Goal: Task Accomplishment & Management: Manage account settings

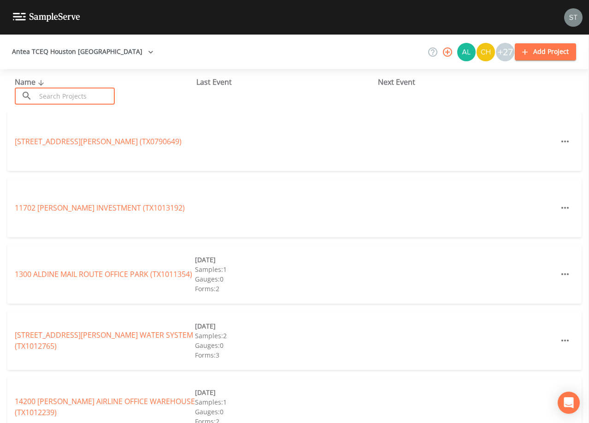
click at [101, 89] on input "text" at bounding box center [75, 96] width 79 height 17
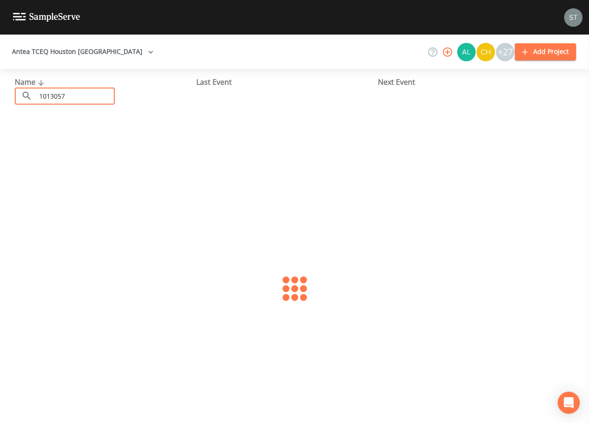
type input "1013057"
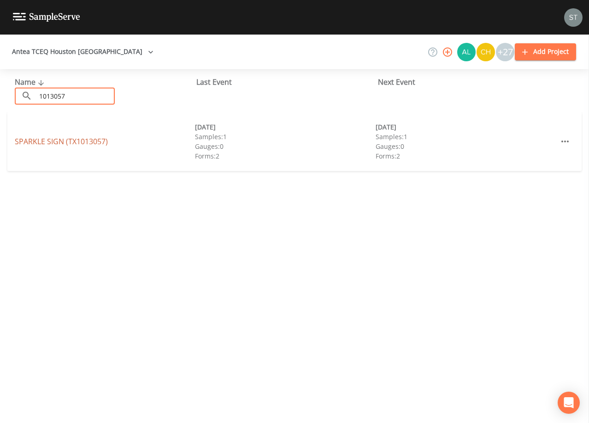
click at [91, 141] on link "SPARKLE SIGN (TX1013057)" at bounding box center [61, 141] width 93 height 10
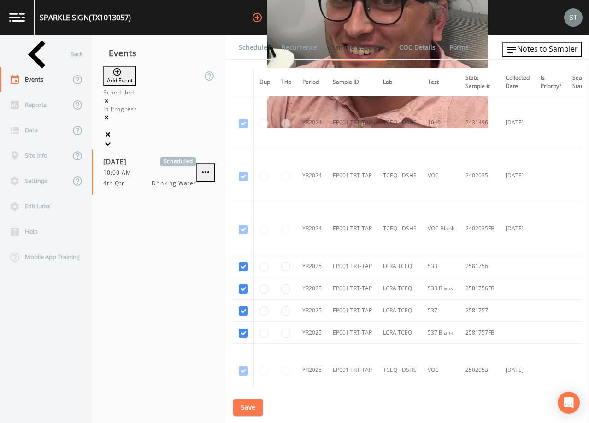
click at [254, 50] on link "Schedule" at bounding box center [252, 48] width 31 height 26
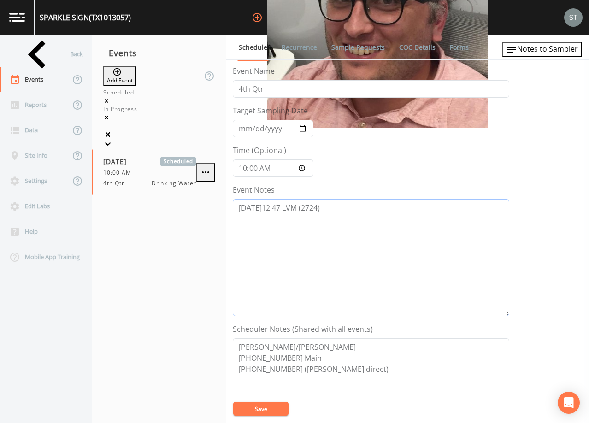
click at [373, 214] on textarea "[DATE]12:47 LVM (2724)" at bounding box center [371, 257] width 277 height 117
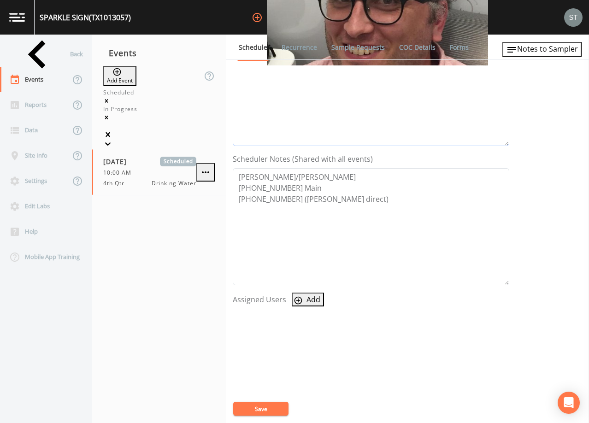
scroll to position [227, 0]
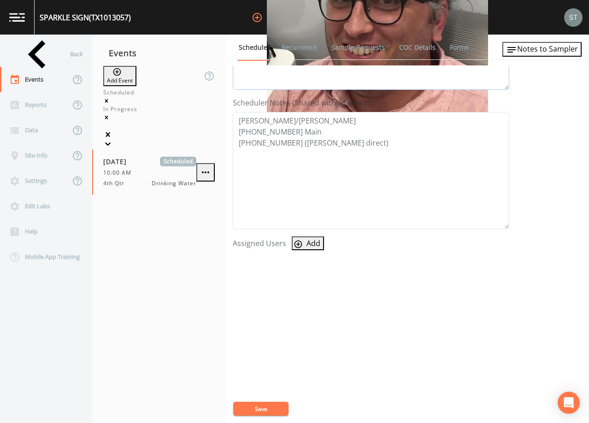
type textarea "[DATE]12:47 LVM (2724) [DATE]8:07 Confirmed Appt (2724)"
click at [302, 242] on button "Add" at bounding box center [308, 244] width 32 height 14
select select "3585e269-5d1f-4d98-ab9d-4913da50343a"
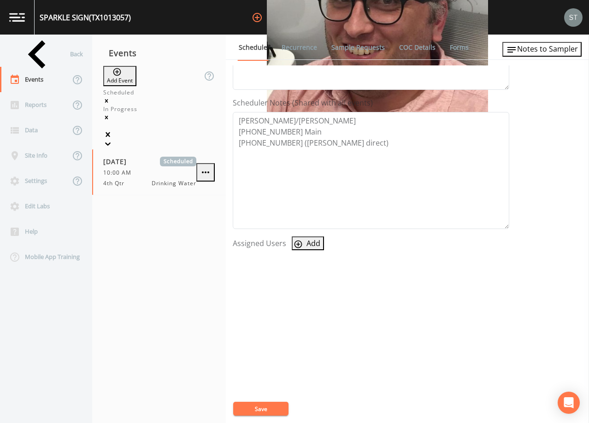
select select
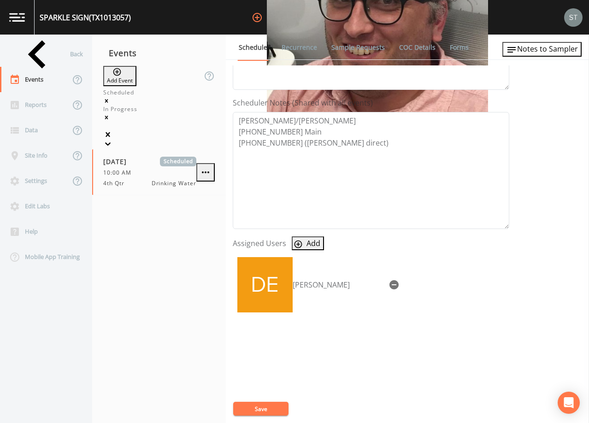
drag, startPoint x: 263, startPoint y: 407, endPoint x: 301, endPoint y: 350, distance: 68.6
click at [263, 406] on button "Save" at bounding box center [260, 409] width 55 height 14
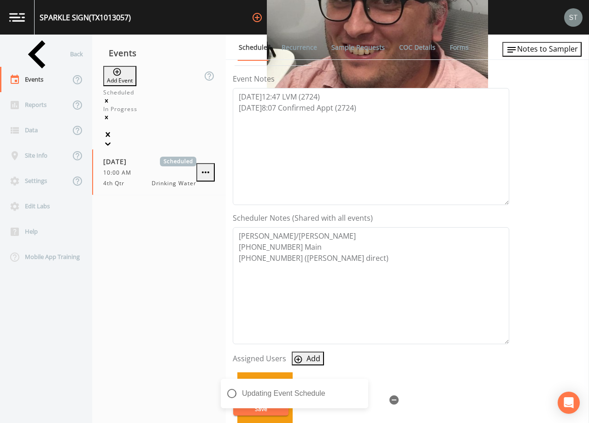
scroll to position [89, 0]
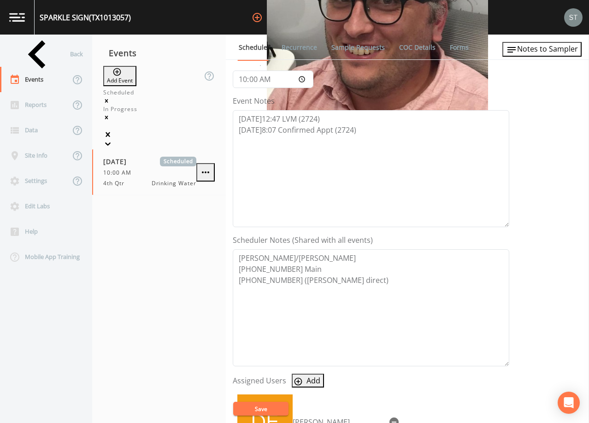
click at [261, 410] on button "Save" at bounding box center [260, 409] width 55 height 14
drag, startPoint x: 337, startPoint y: 130, endPoint x: 365, endPoint y: 138, distance: 29.3
click at [337, 130] on textarea "[DATE]12:47 LVM (2724) [DATE]8:07 Confirmed Appt (2724)" at bounding box center [371, 168] width 277 height 117
type textarea "[DATE]12:47 LVM (2724) [DATE]8:07 Confirmed Appt by [PERSON_NAME] (2724)"
click at [270, 408] on button "Save" at bounding box center [260, 409] width 55 height 14
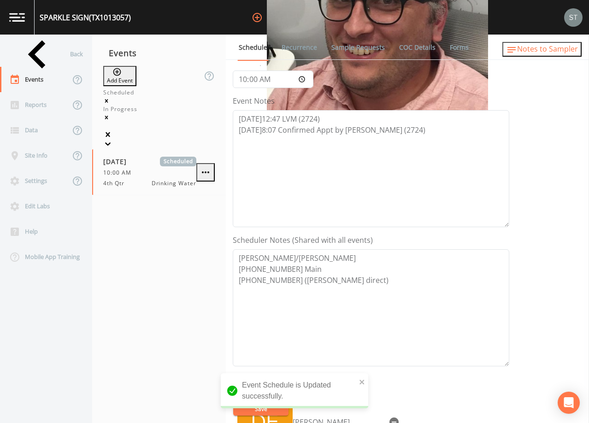
click at [549, 54] on span "Notes to Sampler" at bounding box center [547, 49] width 61 height 10
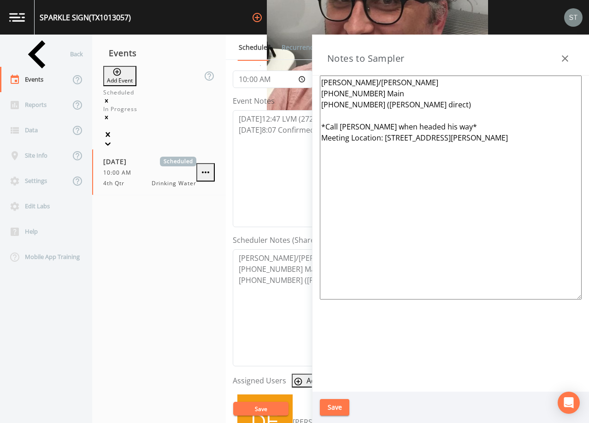
click at [479, 136] on textarea "[PERSON_NAME]/[PERSON_NAME] [PHONE_NUMBER] Main [PHONE_NUMBER] ([PERSON_NAME] d…" at bounding box center [451, 188] width 262 height 224
drag, startPoint x: 455, startPoint y: 128, endPoint x: 310, endPoint y: 126, distance: 144.3
click at [310, 126] on div "Back Events Reports Data Site Info Settings Edit Labs Help Mobile App Training …" at bounding box center [294, 229] width 589 height 389
type textarea "[PERSON_NAME]/[PERSON_NAME] [PHONE_NUMBER] Main [PHONE_NUMBER] ([PERSON_NAME] d…"
drag, startPoint x: 334, startPoint y: 408, endPoint x: 406, endPoint y: 330, distance: 106.1
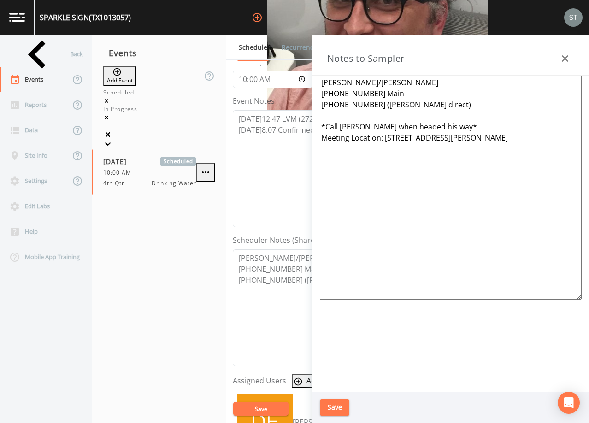
click at [335, 407] on button "Save" at bounding box center [335, 407] width 30 height 17
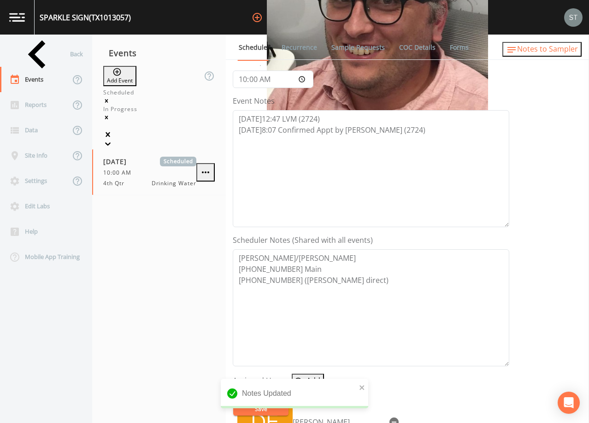
click at [572, 50] on span "Notes to Sampler" at bounding box center [547, 49] width 61 height 10
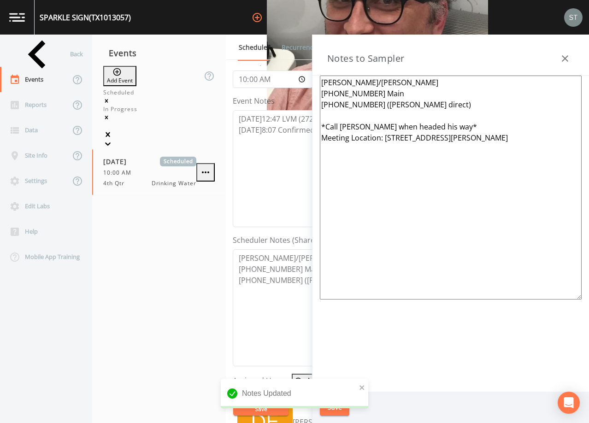
click at [570, 50] on div at bounding box center [565, 58] width 18 height 18
click at [564, 54] on icon "button" at bounding box center [565, 58] width 11 height 11
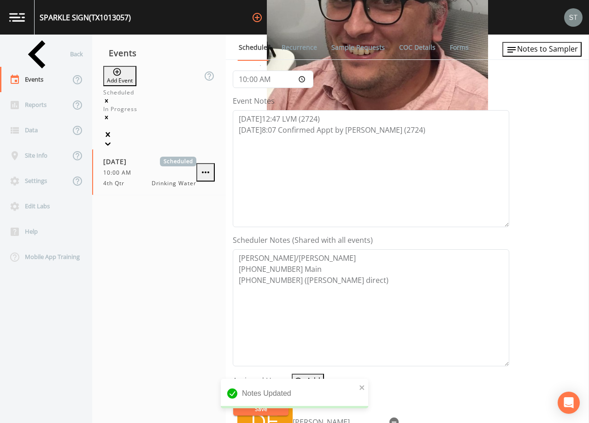
click at [349, 48] on link "Sample Requests" at bounding box center [358, 48] width 56 height 26
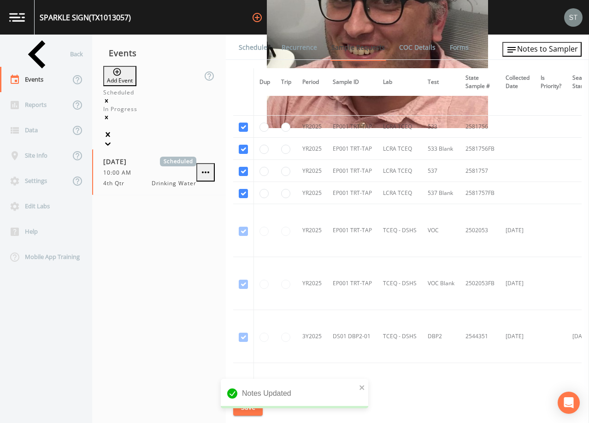
scroll to position [184, 0]
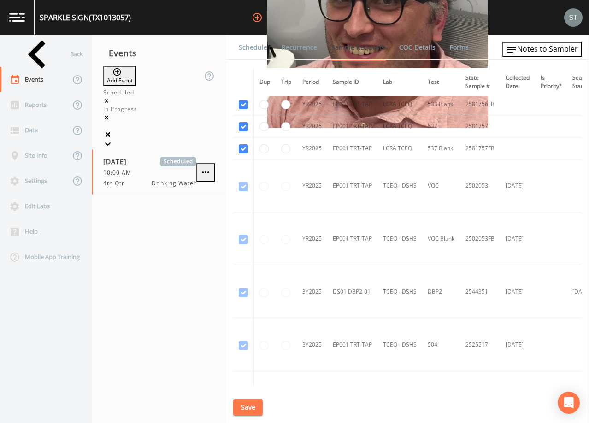
click at [250, 48] on link "Schedule" at bounding box center [252, 48] width 31 height 26
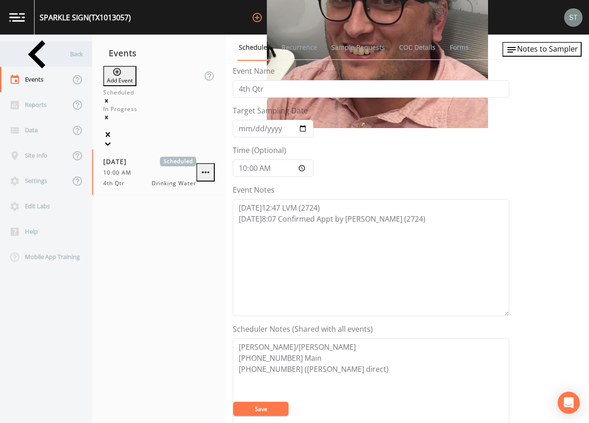
click at [40, 53] on div "Back" at bounding box center [41, 54] width 83 height 25
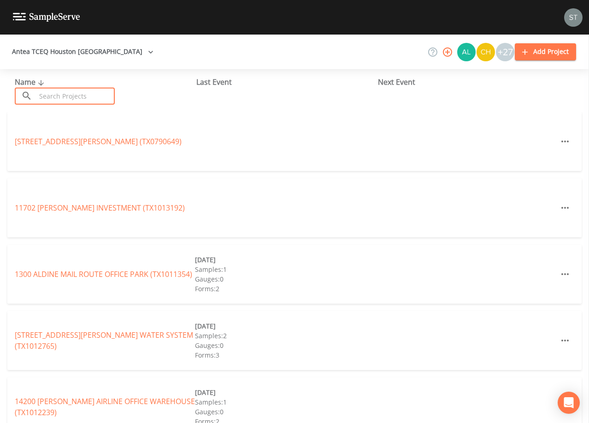
click at [88, 94] on input "text" at bounding box center [75, 96] width 79 height 17
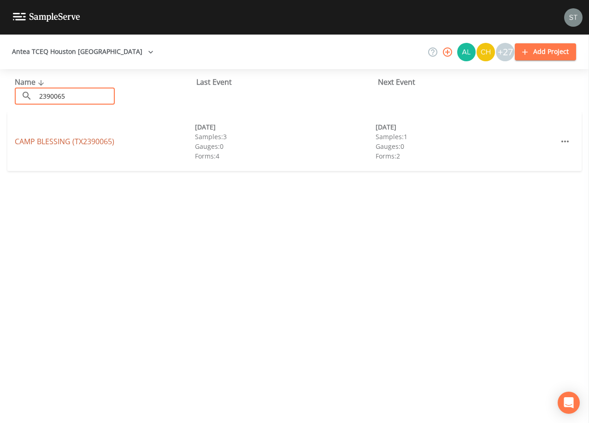
type input "2390065"
click at [38, 140] on link "CAMP BLESSING (TX2390065)" at bounding box center [65, 141] width 100 height 10
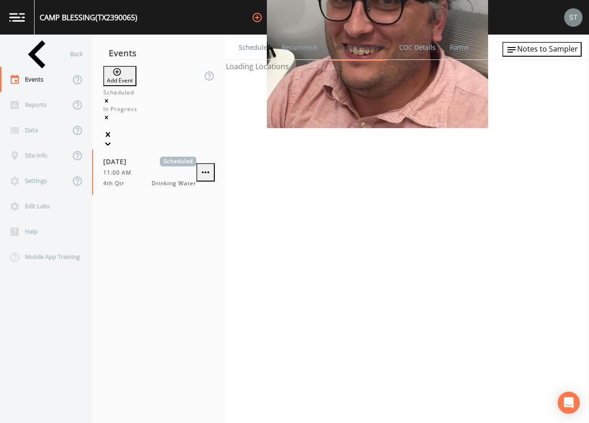
click at [113, 139] on icon at bounding box center [107, 143] width 9 height 9
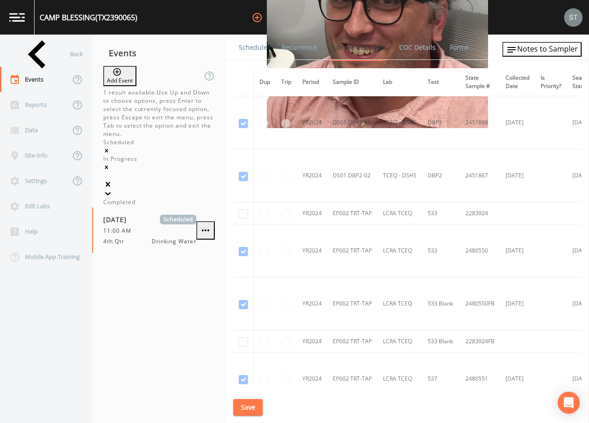
click at [153, 198] on div "Completed" at bounding box center [159, 202] width 112 height 8
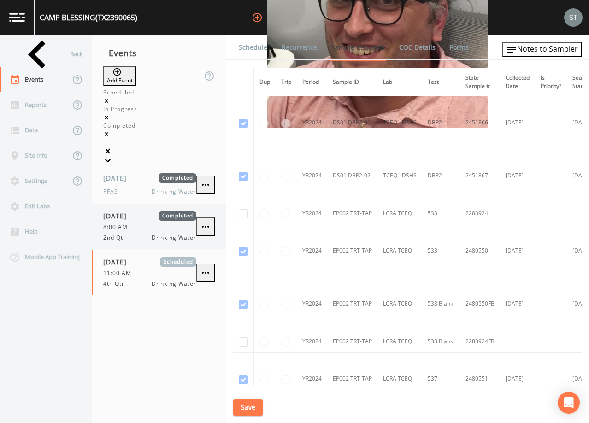
click at [125, 223] on span "8:00 AM" at bounding box center [118, 227] width 30 height 8
click at [256, 49] on link "Schedule" at bounding box center [252, 48] width 31 height 26
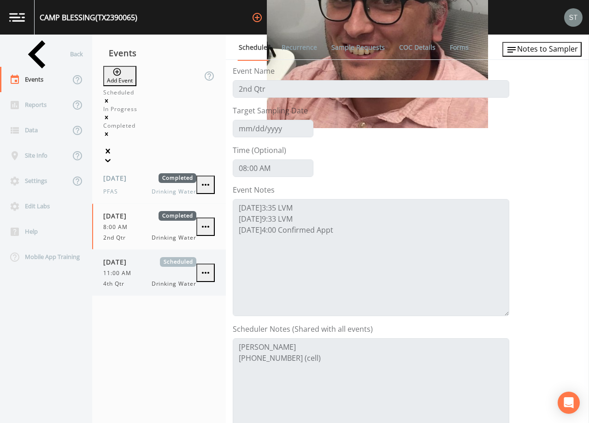
click at [146, 269] on div "11:00 AM" at bounding box center [149, 273] width 93 height 8
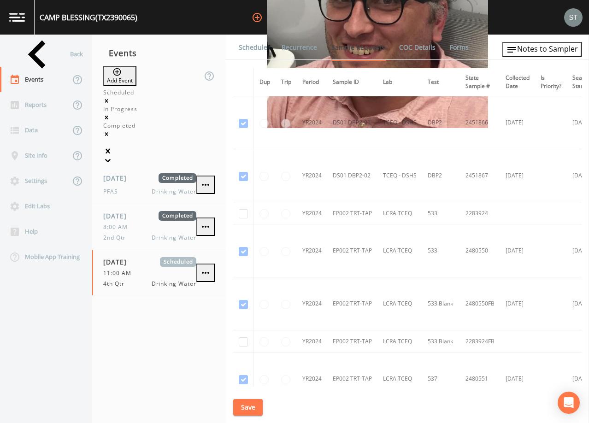
click at [258, 48] on link "Schedule" at bounding box center [252, 48] width 31 height 26
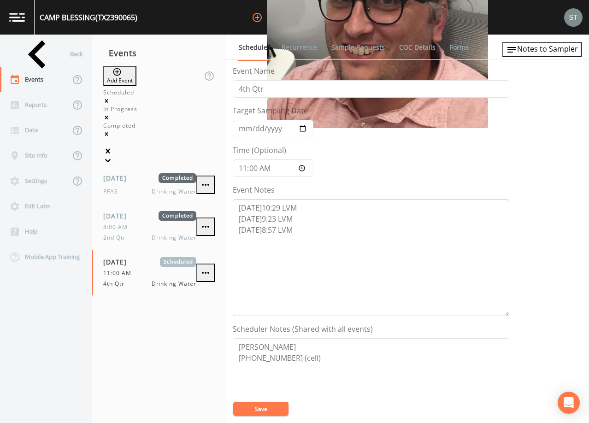
click at [336, 242] on textarea "[DATE]10:29 LVM [DATE]9:23 LVM [DATE]8:57 LVM" at bounding box center [371, 257] width 277 height 117
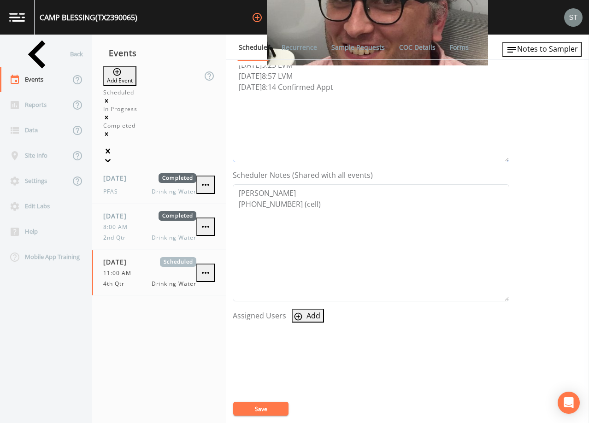
scroll to position [184, 0]
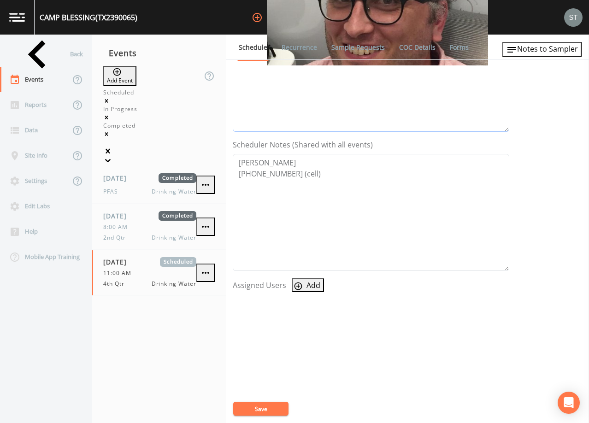
type textarea "[DATE]10:29 LVM [DATE]9:23 LVM [DATE]8:57 LVM [DATE]8:14 Confirmed Appt"
click at [310, 281] on button "Add" at bounding box center [308, 286] width 32 height 14
select select "7dc39629-d690-4ad7-981f-00477f03d06a"
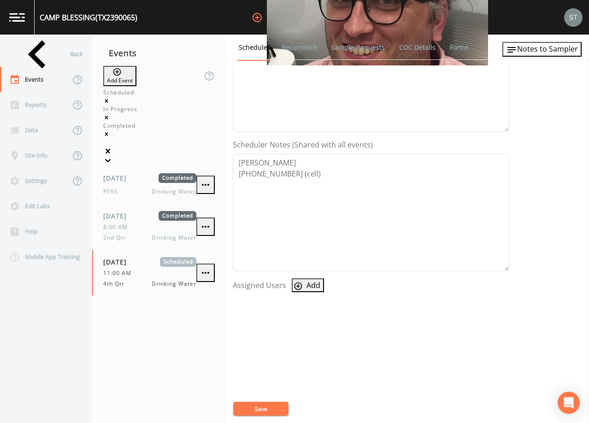
drag, startPoint x: 336, startPoint y: 241, endPoint x: 334, endPoint y: 253, distance: 12.1
select select
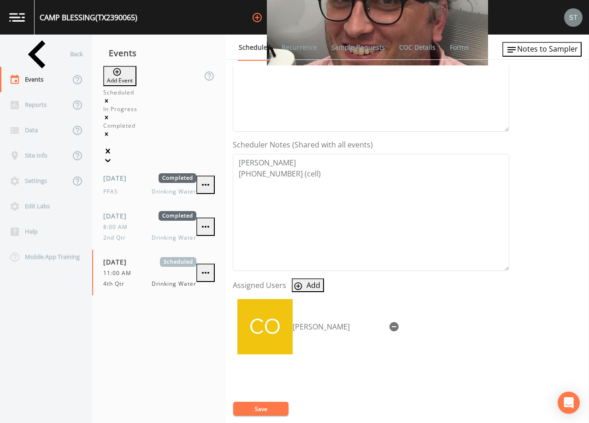
click at [269, 409] on button "Save" at bounding box center [260, 409] width 55 height 14
click at [271, 411] on button "Save" at bounding box center [260, 409] width 55 height 14
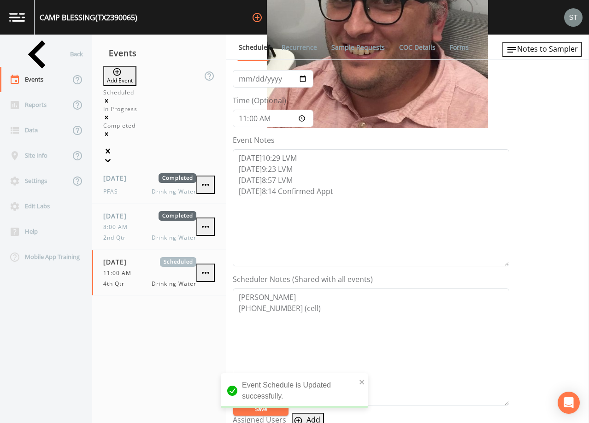
scroll to position [46, 0]
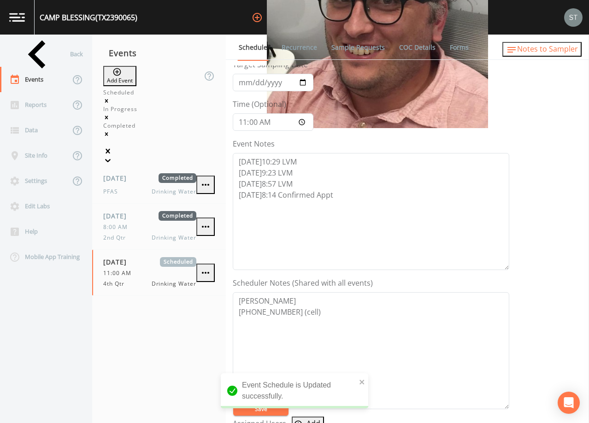
click at [563, 54] on span "Notes to Sampler" at bounding box center [547, 49] width 61 height 10
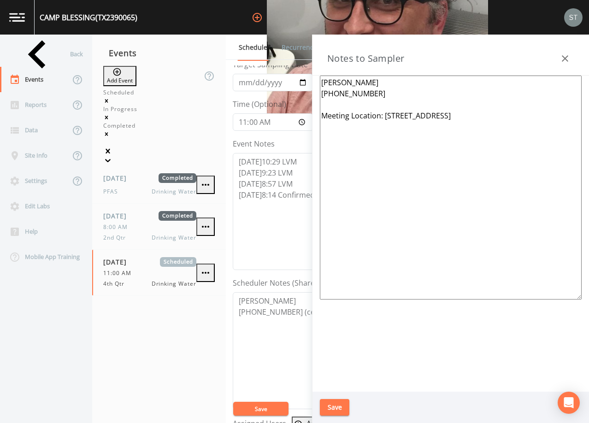
click at [563, 55] on icon "button" at bounding box center [565, 58] width 11 height 11
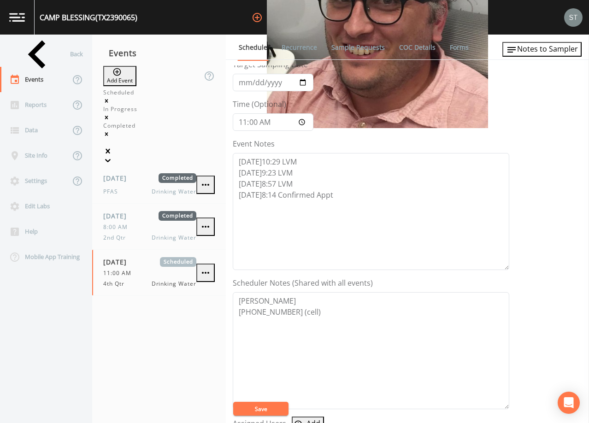
drag, startPoint x: 272, startPoint y: 404, endPoint x: 380, endPoint y: 332, distance: 131.0
click at [272, 403] on button "Save" at bounding box center [260, 409] width 55 height 14
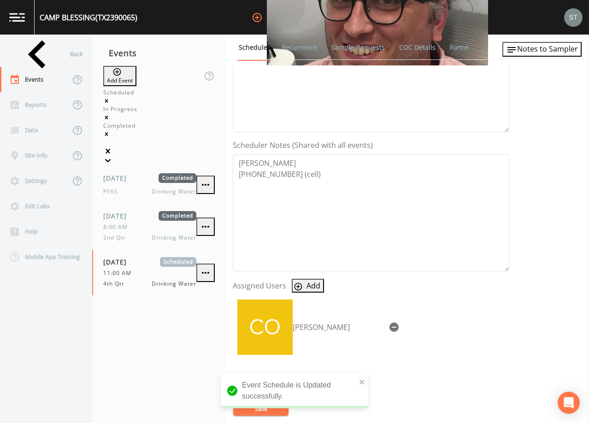
scroll to position [184, 0]
click at [358, 49] on link "Sample Requests" at bounding box center [358, 48] width 56 height 26
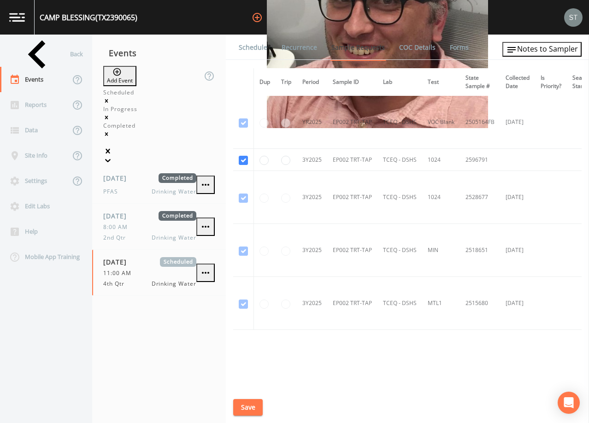
scroll to position [738, 0]
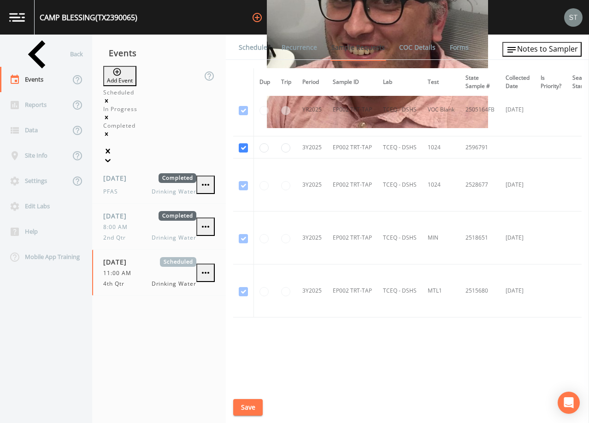
click at [250, 49] on link "Schedule" at bounding box center [252, 48] width 31 height 26
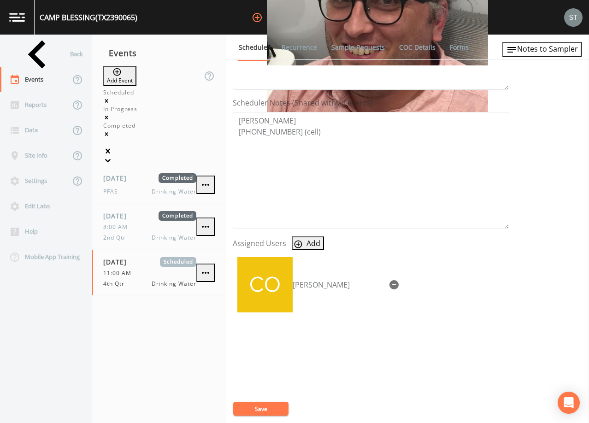
scroll to position [227, 0]
click at [44, 59] on div "Back" at bounding box center [41, 54] width 83 height 25
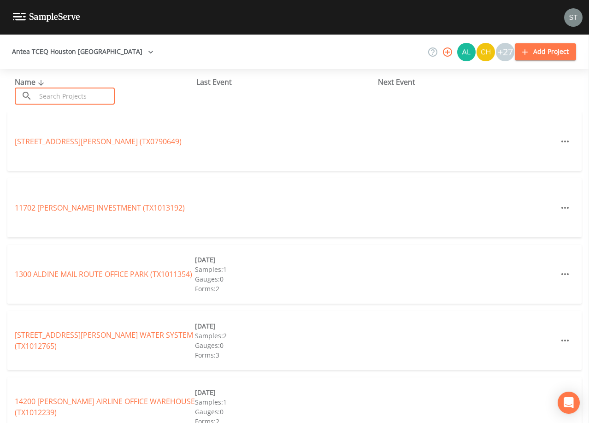
click at [71, 94] on input "text" at bounding box center [75, 96] width 79 height 17
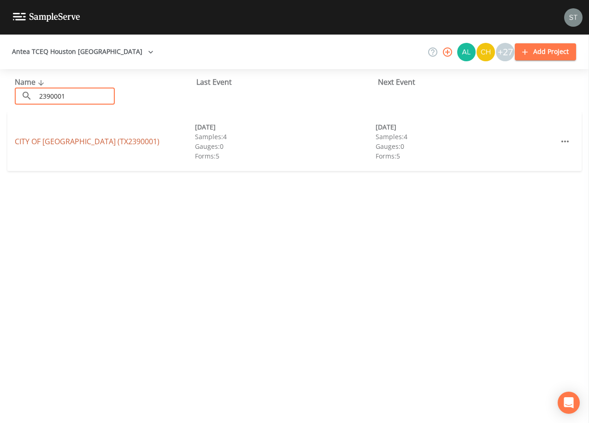
type input "2390001"
click at [93, 141] on link "CITY OF [GEOGRAPHIC_DATA] (TX2390001)" at bounding box center [87, 141] width 145 height 10
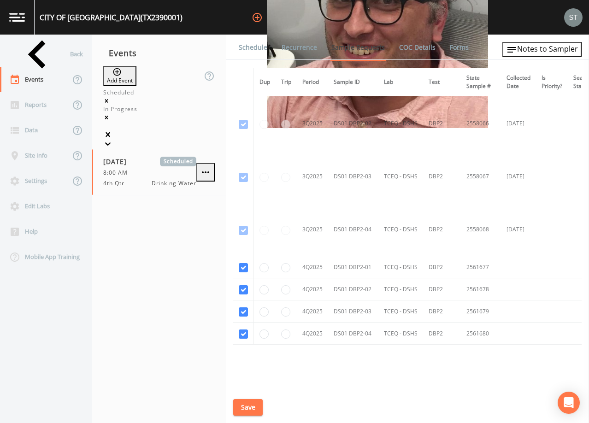
scroll to position [2314, 0]
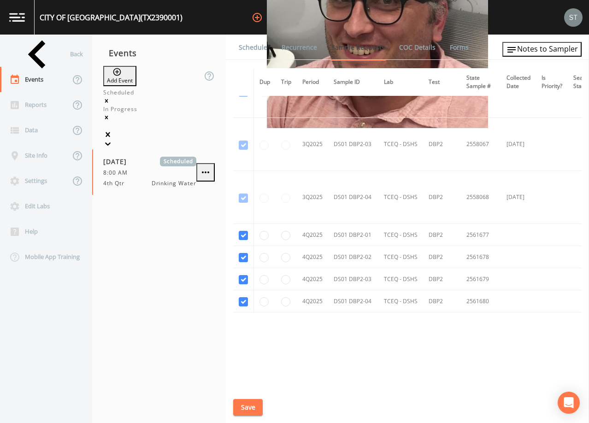
click at [253, 47] on link "Schedule" at bounding box center [252, 48] width 31 height 26
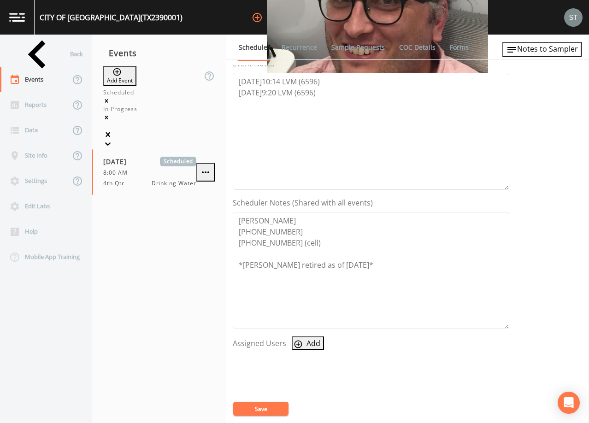
scroll to position [92, 0]
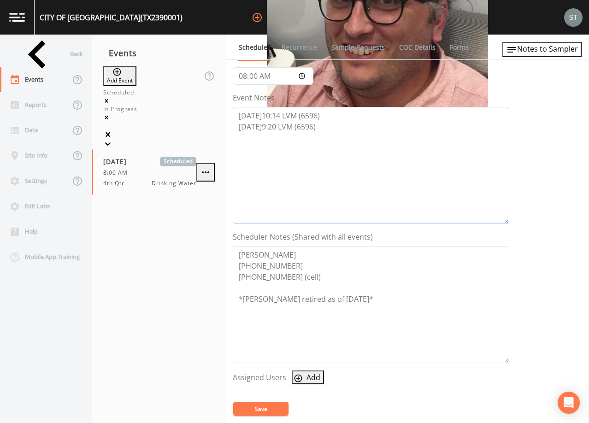
click at [367, 129] on textarea "[DATE]10:14 LVM (6596) [DATE]9:20 LVM (6596)" at bounding box center [371, 165] width 277 height 117
type textarea "[DATE]10:14 LVM (6596) [DATE]9:20 LVM (6596) [DATE]11:14 Confirmed Appt (6596)"
click at [309, 375] on button "Add" at bounding box center [308, 378] width 32 height 14
select select "7dc39629-d690-4ad7-981f-00477f03d06a"
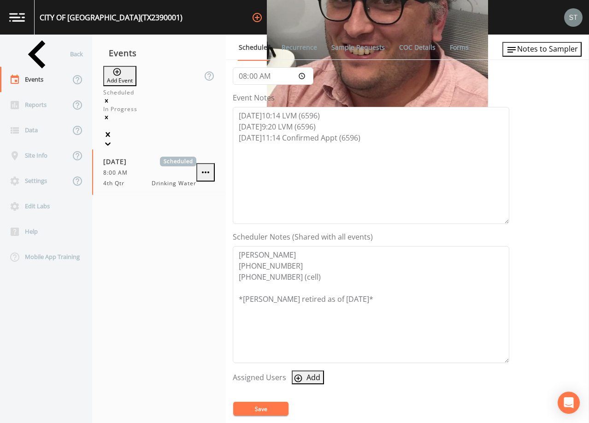
drag, startPoint x: 338, startPoint y: 240, endPoint x: 320, endPoint y: 368, distance: 129.0
select select
click at [268, 403] on button "Save" at bounding box center [260, 409] width 55 height 14
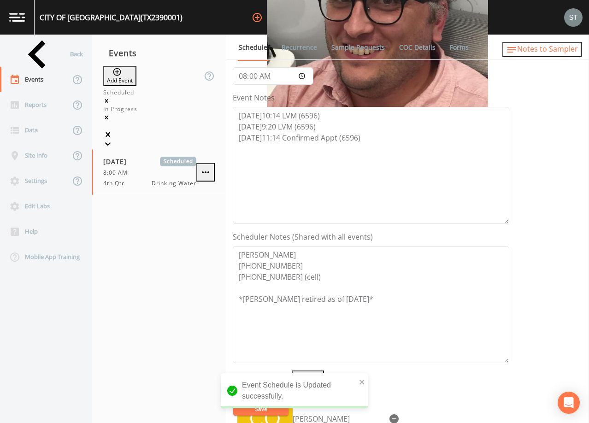
click at [563, 53] on span "Notes to Sampler" at bounding box center [547, 49] width 61 height 10
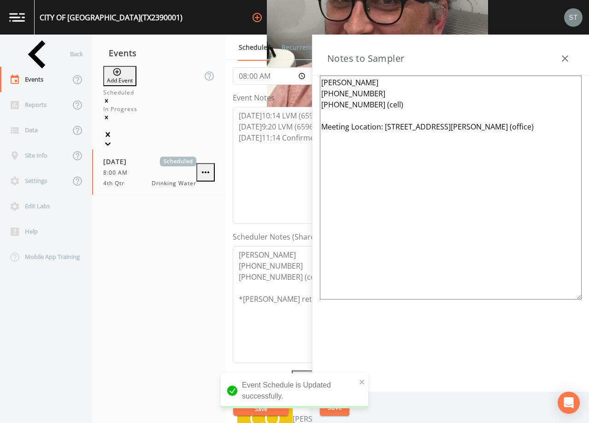
click at [566, 56] on icon "button" at bounding box center [565, 58] width 11 height 11
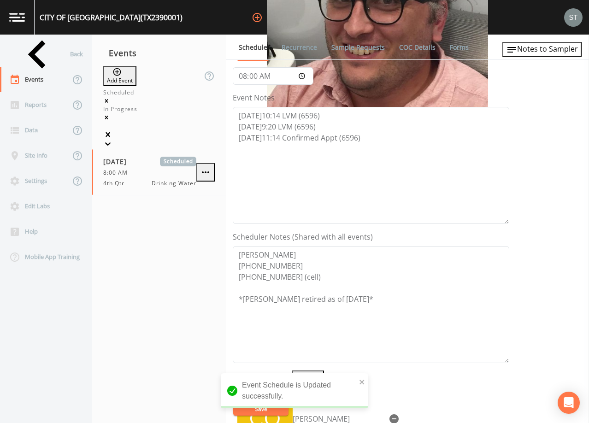
click at [332, 45] on link "Sample Requests" at bounding box center [358, 48] width 56 height 26
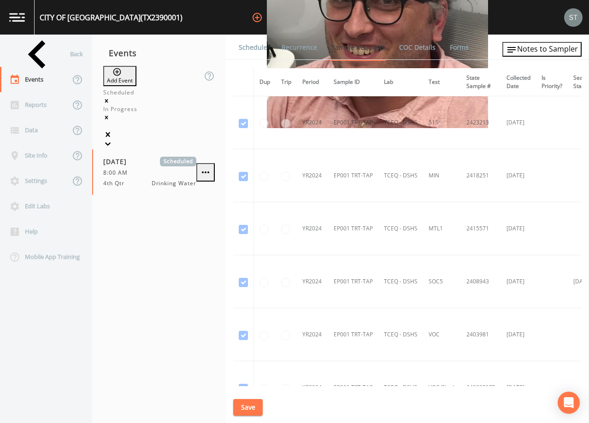
click at [246, 46] on link "Schedule" at bounding box center [252, 48] width 31 height 26
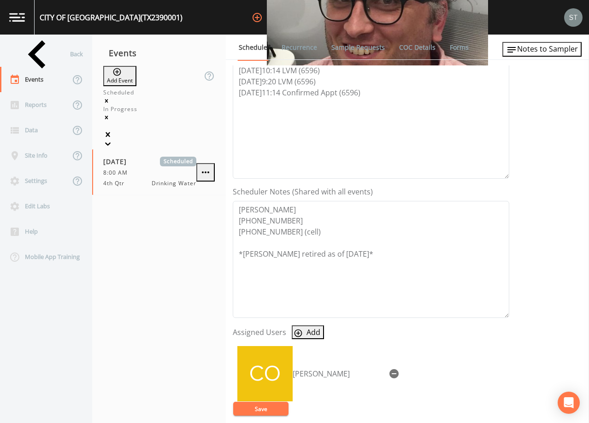
scroll to position [184, 0]
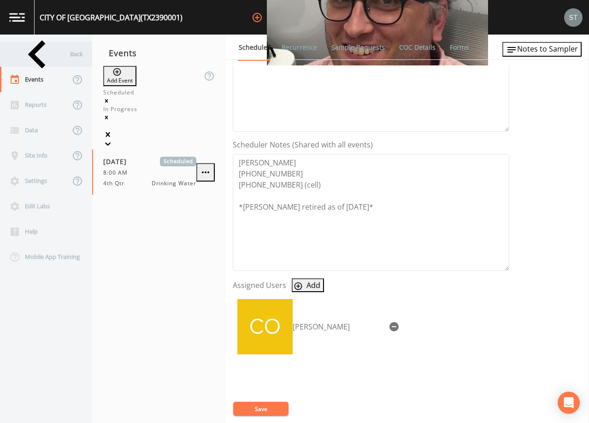
click at [36, 53] on div "Back" at bounding box center [41, 54] width 83 height 25
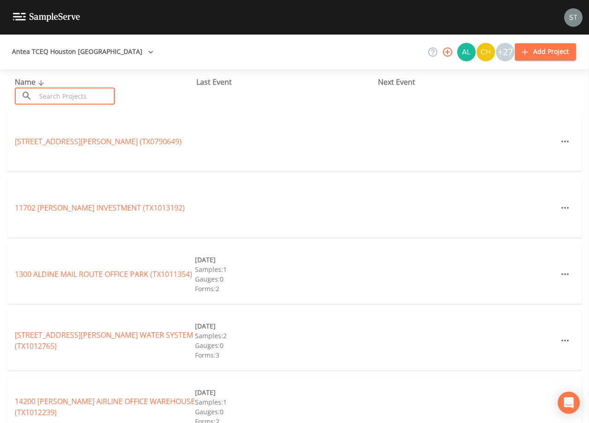
click at [62, 92] on input "text" at bounding box center [75, 96] width 79 height 17
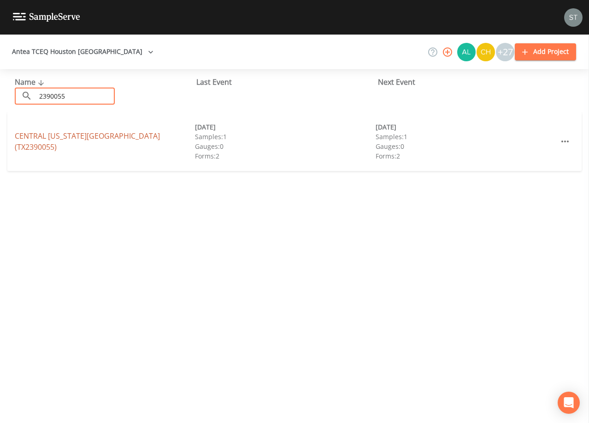
type input "2390055"
click at [97, 141] on link "CENTRAL [US_STATE][GEOGRAPHIC_DATA] (TX2390055)" at bounding box center [87, 141] width 145 height 21
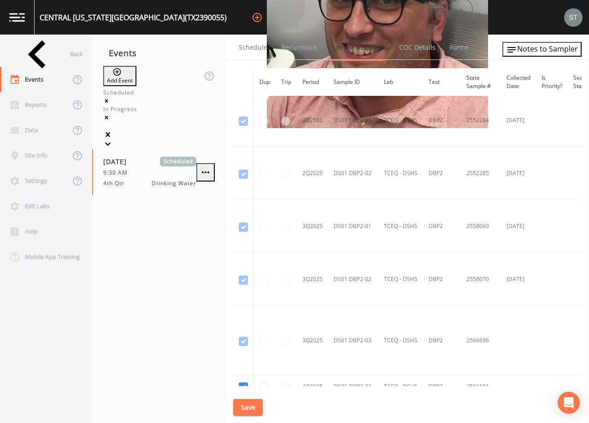
scroll to position [2176, 0]
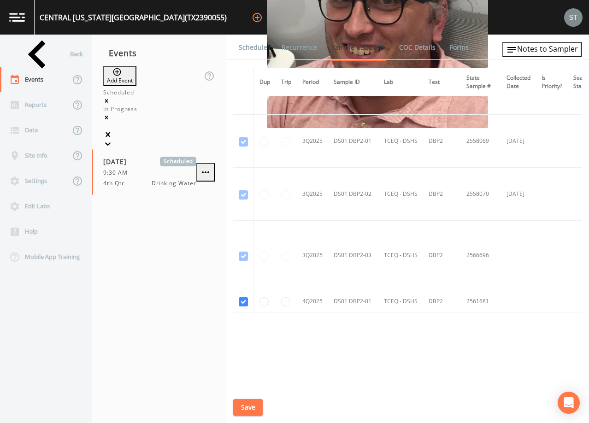
click at [258, 52] on link "Schedule" at bounding box center [252, 48] width 31 height 26
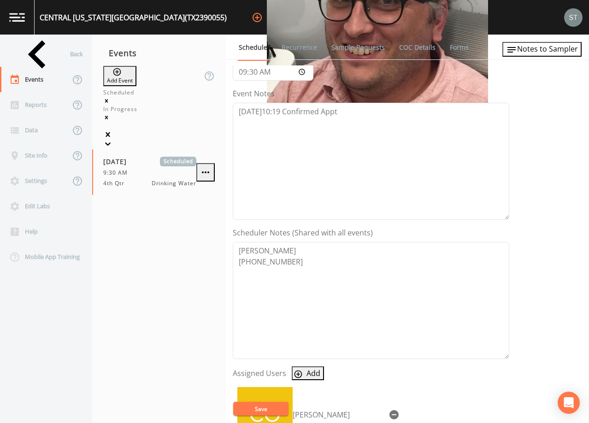
scroll to position [138, 0]
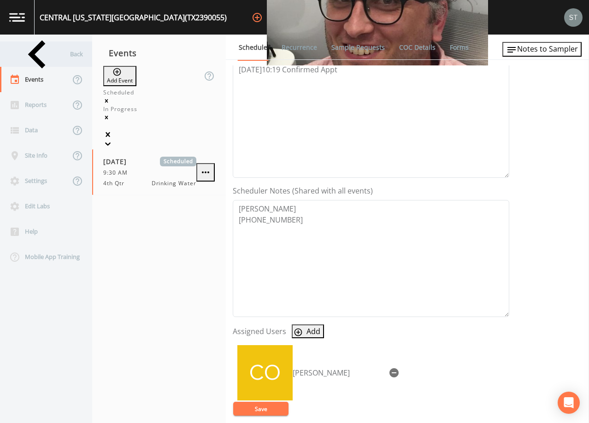
click at [40, 54] on div "Back" at bounding box center [41, 54] width 83 height 25
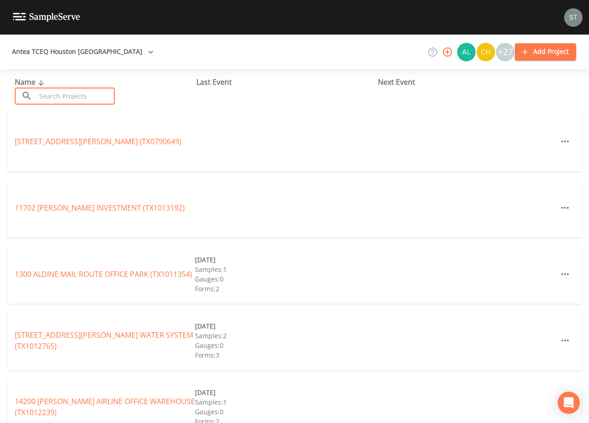
click at [79, 96] on input "text" at bounding box center [75, 96] width 79 height 17
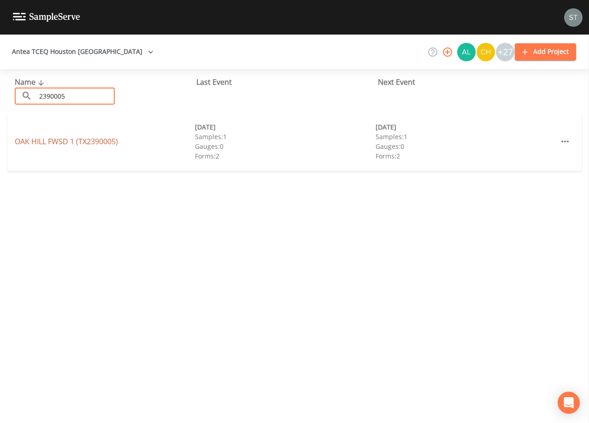
type input "2390005"
click at [91, 139] on link "OAK HILL FWSD 1 (TX2390005)" at bounding box center [66, 141] width 103 height 10
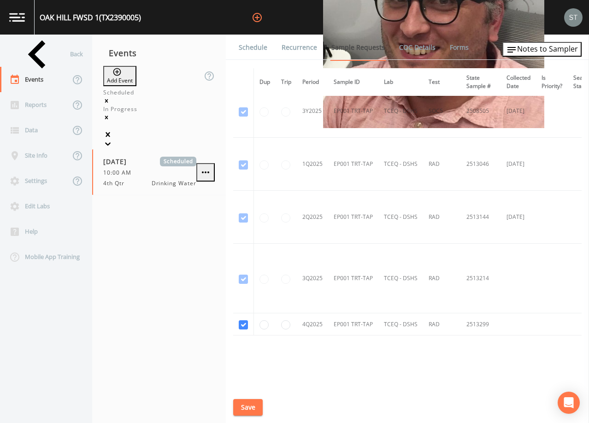
scroll to position [1186, 0]
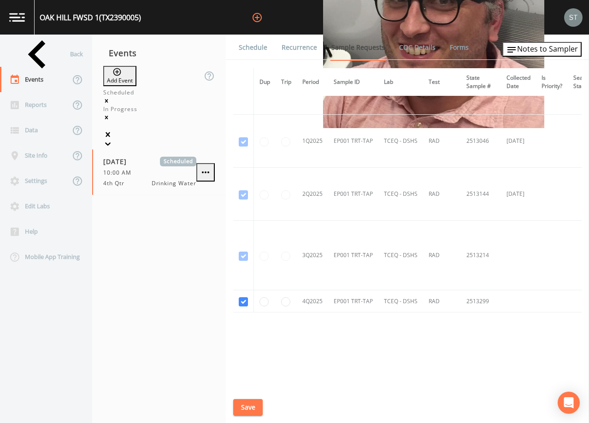
click at [257, 53] on link "Schedule" at bounding box center [252, 48] width 31 height 26
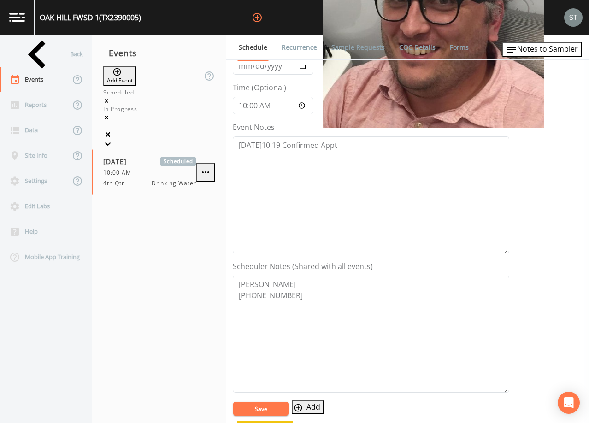
scroll to position [92, 0]
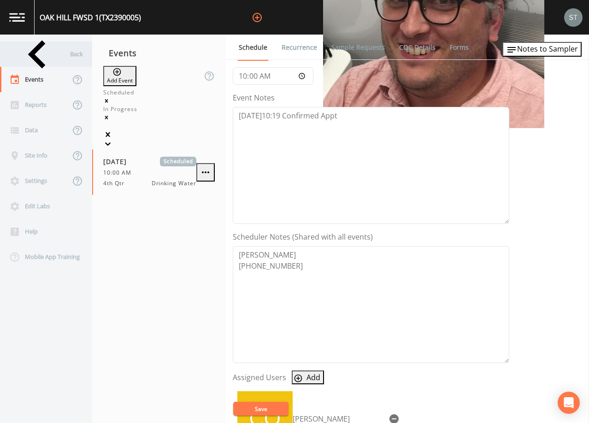
click at [44, 56] on div "Back" at bounding box center [41, 54] width 83 height 25
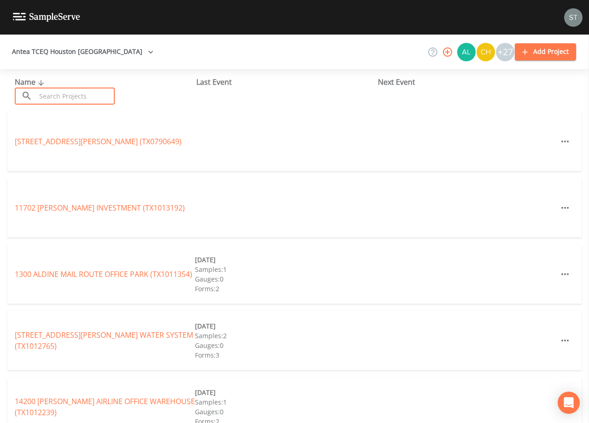
click at [101, 97] on input "text" at bounding box center [75, 96] width 79 height 17
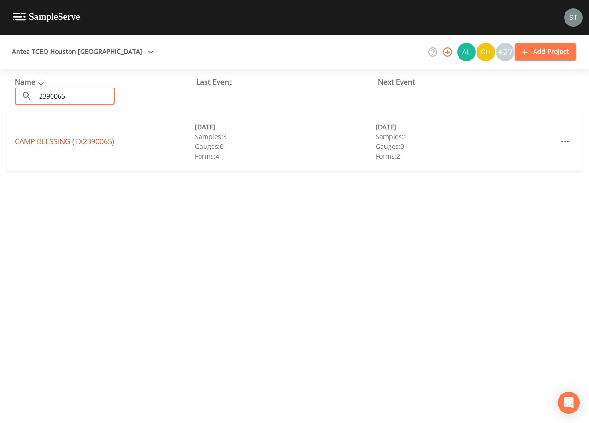
type input "2390065"
click at [48, 139] on link "CAMP BLESSING (TX2390065)" at bounding box center [65, 141] width 100 height 10
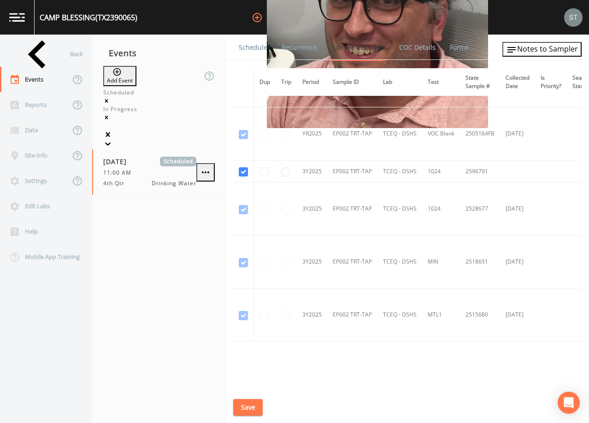
scroll to position [738, 0]
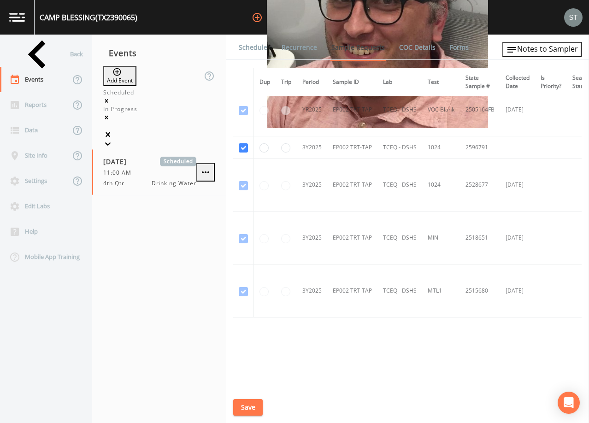
click at [246, 49] on link "Schedule" at bounding box center [252, 48] width 31 height 26
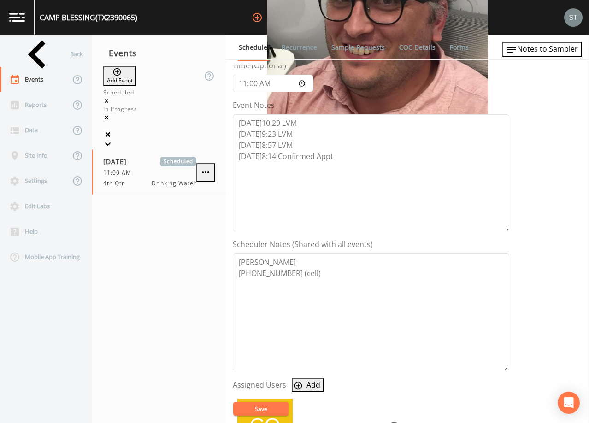
scroll to position [138, 0]
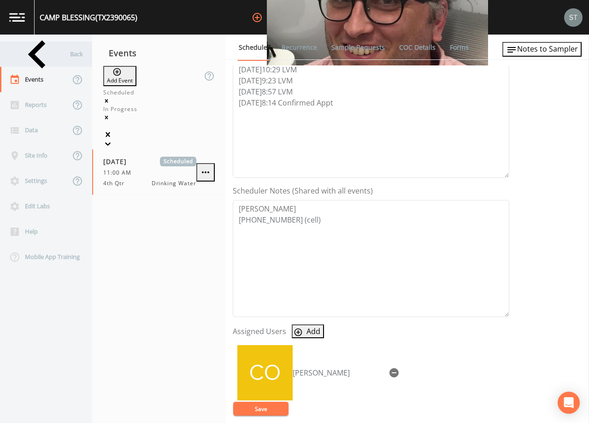
click at [52, 58] on div "Back" at bounding box center [41, 54] width 83 height 25
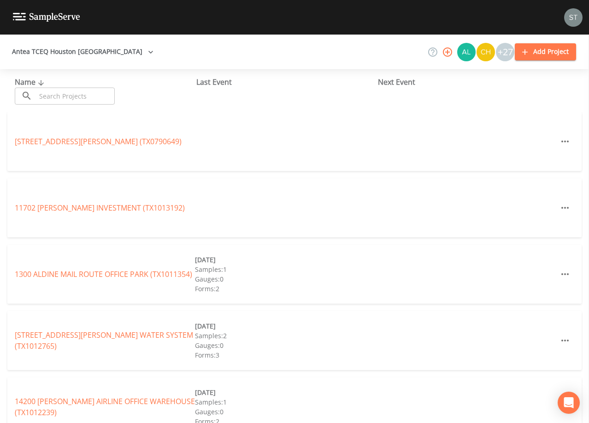
click at [88, 93] on input "text" at bounding box center [75, 96] width 79 height 17
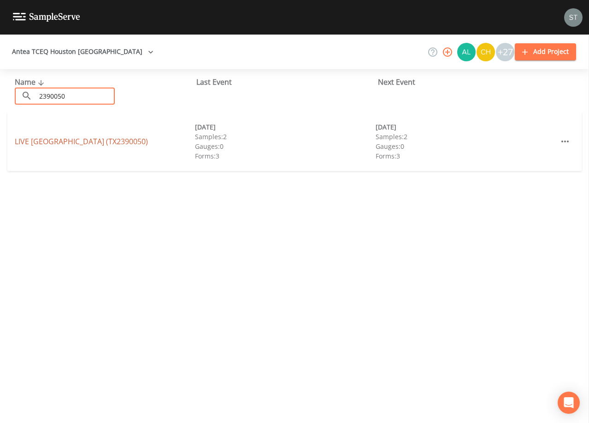
type input "2390050"
click at [109, 142] on link "LIVE [GEOGRAPHIC_DATA] (TX2390050)" at bounding box center [81, 141] width 133 height 10
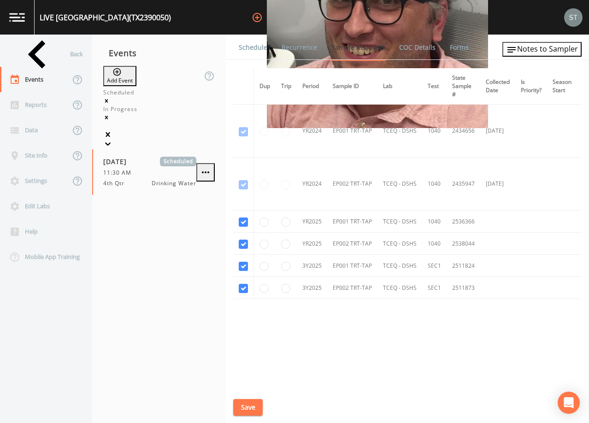
click at [249, 46] on link "Schedule" at bounding box center [252, 48] width 31 height 26
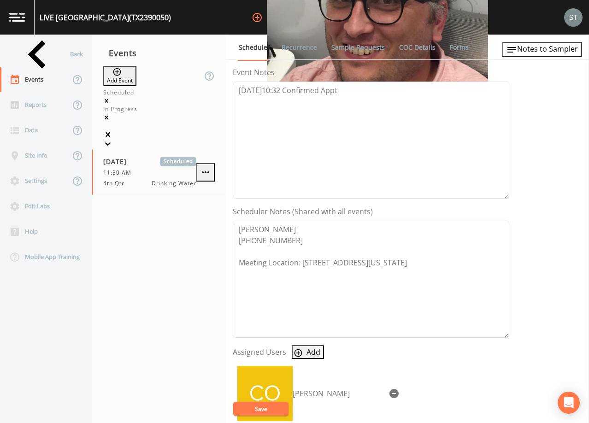
scroll to position [138, 0]
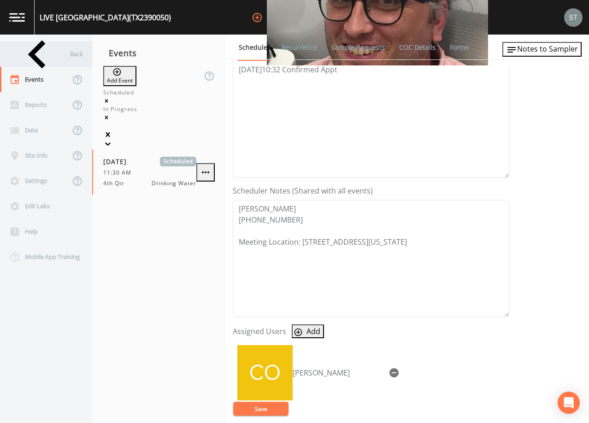
click at [29, 56] on div "Back" at bounding box center [41, 54] width 83 height 25
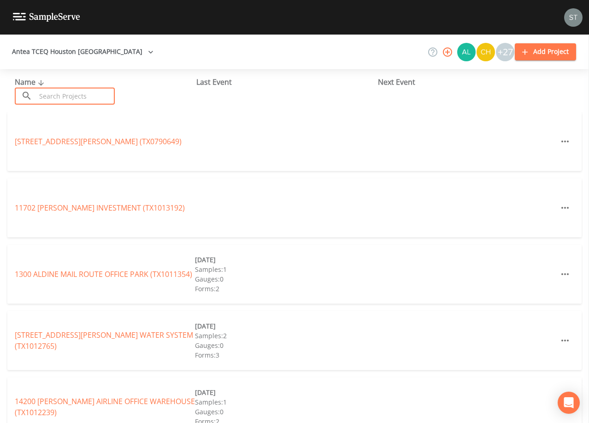
click at [74, 91] on input "text" at bounding box center [75, 96] width 79 height 17
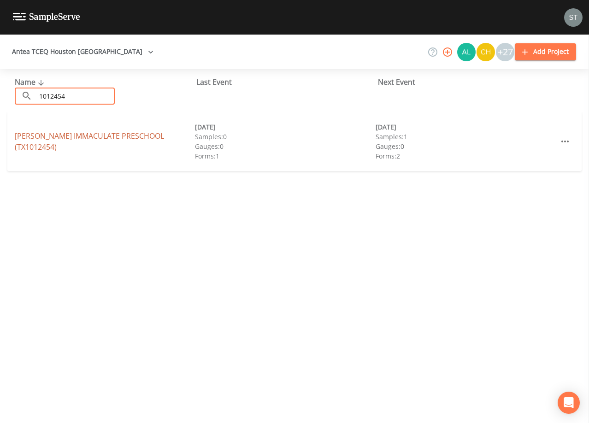
type input "1012454"
click at [47, 141] on link "[PERSON_NAME] IMMACULATE PRESCHOOL (TX1012454)" at bounding box center [89, 141] width 149 height 21
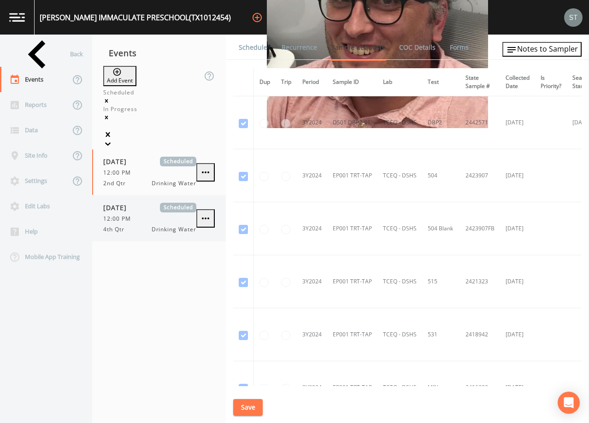
click at [140, 215] on div "12:00 PM" at bounding box center [149, 219] width 93 height 8
click at [251, 43] on link "Schedule" at bounding box center [252, 48] width 31 height 26
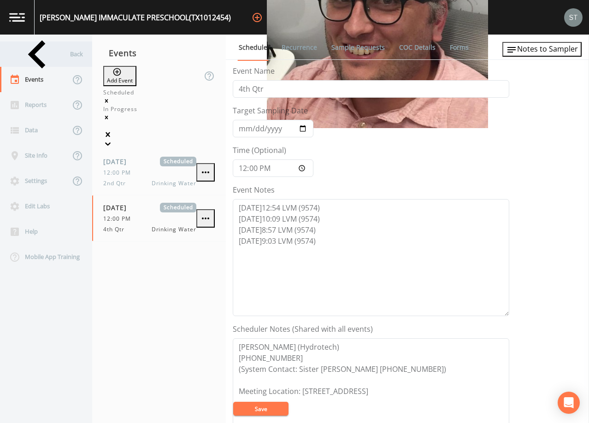
click at [34, 53] on div "Back" at bounding box center [41, 54] width 83 height 25
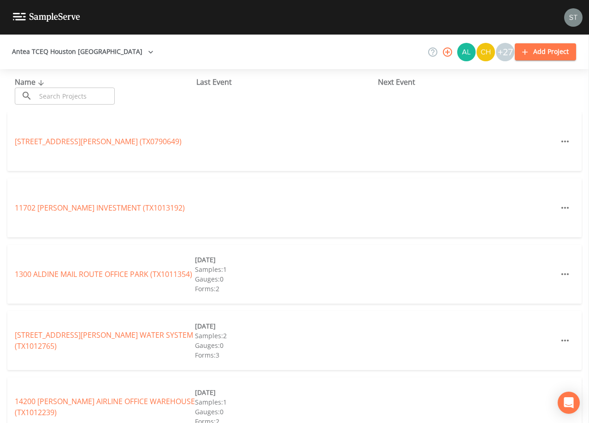
click at [77, 92] on input "text" at bounding box center [75, 96] width 79 height 17
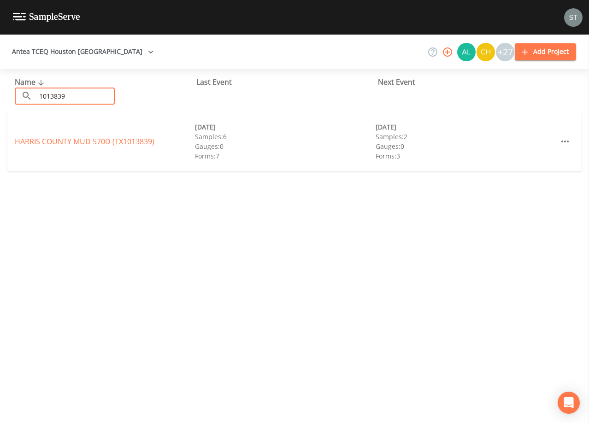
type input "1013839"
click at [100, 136] on div "HARRIS COUNTY MUD 570D (TX1013839) [DATE] Samples: 6 Gauges: 0 Forms: 7 [DATE] …" at bounding box center [294, 141] width 575 height 59
click at [101, 138] on link "[GEOGRAPHIC_DATA] (TX1013839)" at bounding box center [85, 141] width 140 height 10
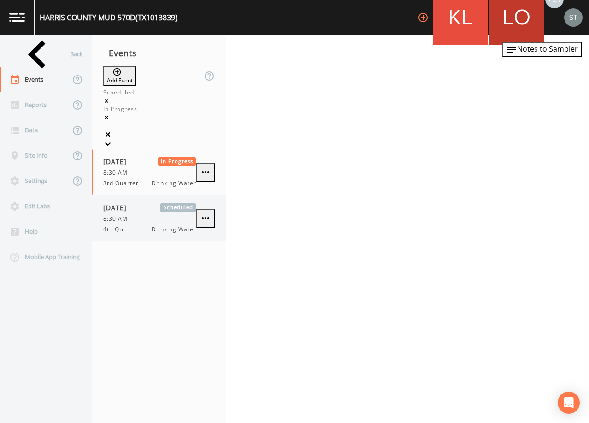
click at [148, 215] on div "8:30 AM" at bounding box center [149, 219] width 93 height 8
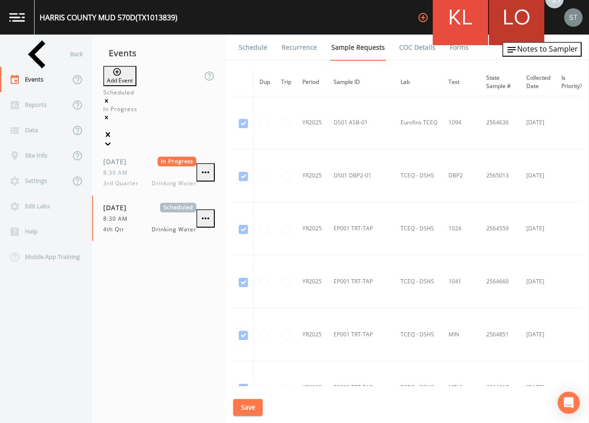
click at [259, 51] on link "Schedule" at bounding box center [252, 48] width 31 height 26
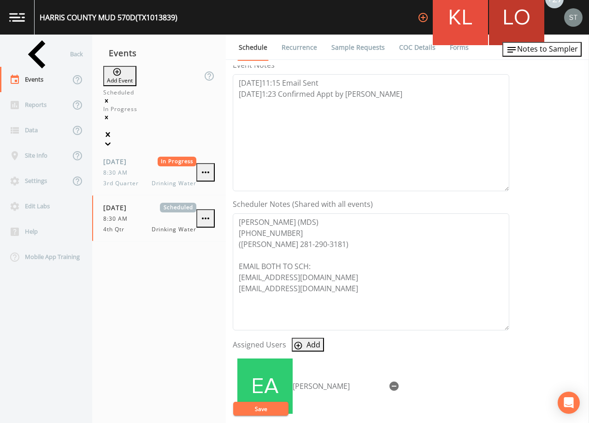
scroll to position [184, 0]
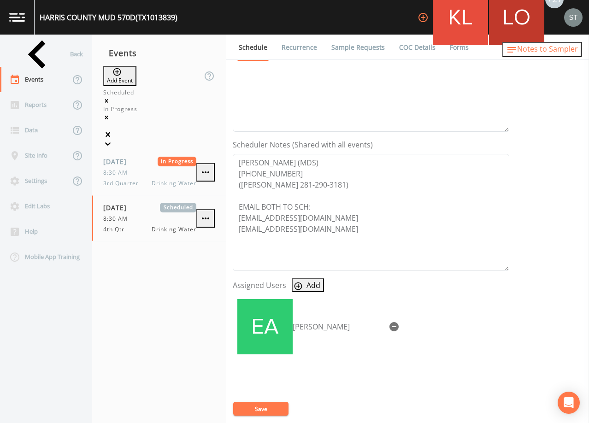
click at [569, 53] on span "Notes to Sampler" at bounding box center [547, 49] width 61 height 10
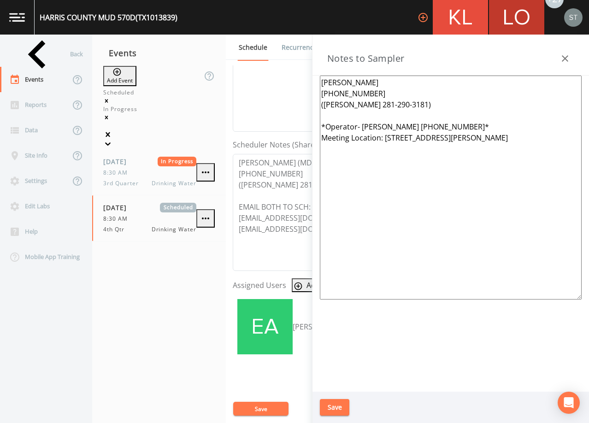
click at [570, 57] on icon "button" at bounding box center [565, 58] width 11 height 11
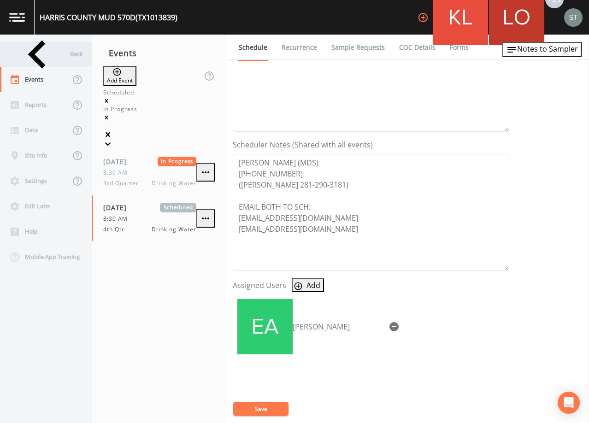
click at [41, 55] on div "Back" at bounding box center [41, 54] width 83 height 25
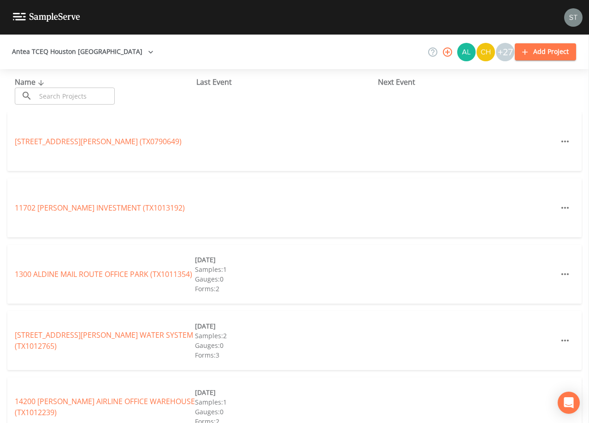
click at [73, 98] on input "text" at bounding box center [75, 96] width 79 height 17
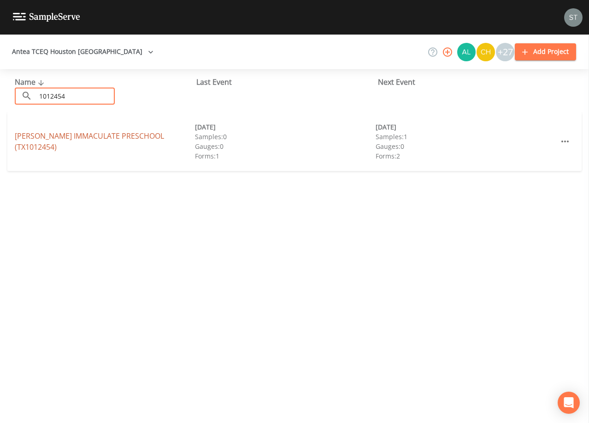
type input "1012454"
click at [122, 137] on link "[PERSON_NAME] IMMACULATE PRESCHOOL (TX1012454)" at bounding box center [89, 141] width 149 height 21
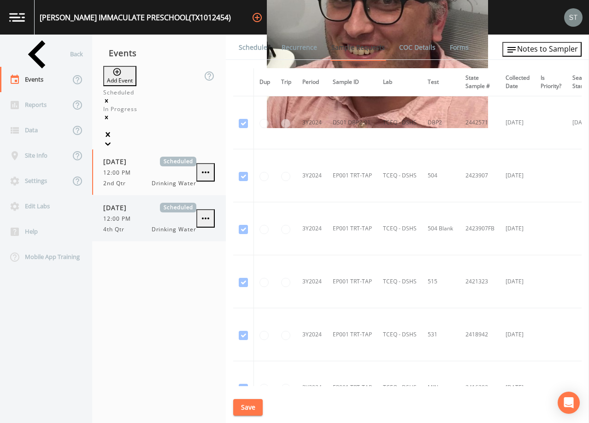
click at [135, 203] on div "[DATE] Scheduled 12:00 PM 4th Qtr Drinking Water" at bounding box center [149, 218] width 93 height 31
click at [137, 169] on div "12:00 PM" at bounding box center [149, 173] width 93 height 8
click at [251, 49] on link "Schedule" at bounding box center [252, 48] width 31 height 26
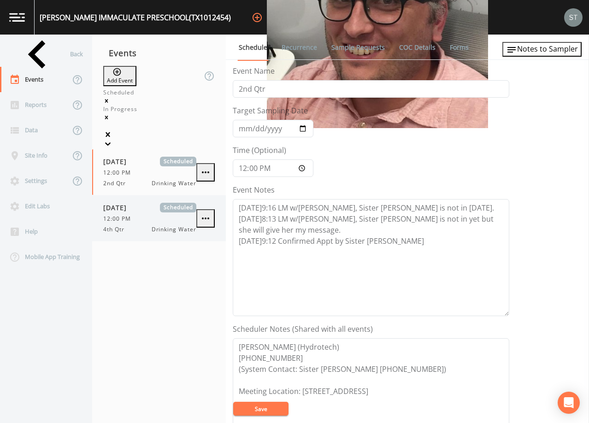
click at [121, 215] on span "12:00 PM" at bounding box center [119, 219] width 33 height 8
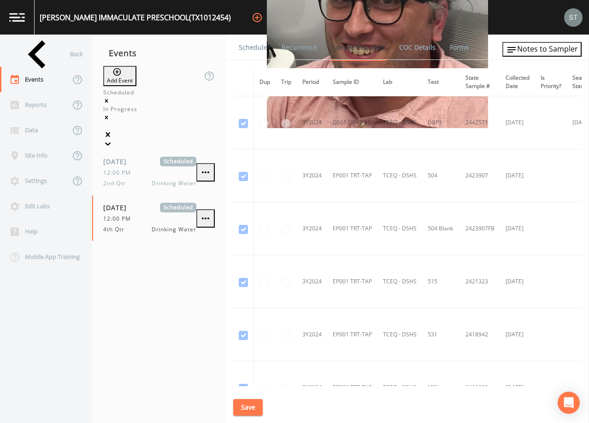
click at [252, 47] on link "Schedule" at bounding box center [252, 48] width 31 height 26
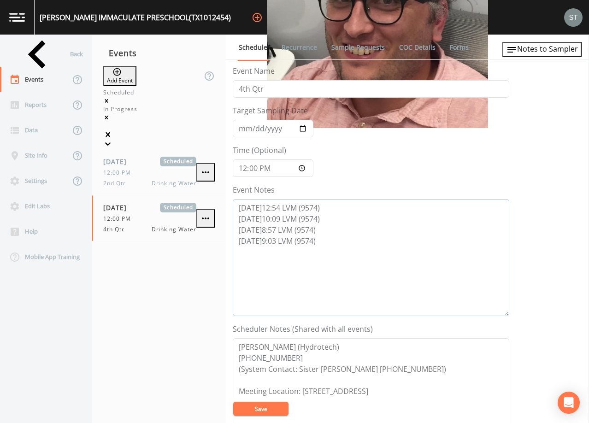
click at [342, 243] on textarea "[DATE]12:54 LVM (9574) [DATE]10:09 LVM (9574) [DATE]8:57 LVM (9574) [DATE]9:03 …" at bounding box center [371, 257] width 277 height 117
click at [281, 252] on textarea "[DATE]12:54 LVM (9574) [DATE]10:09 LVM (9574) [DATE]8:57 LVM (9574) [DATE]9:03 …" at bounding box center [371, 257] width 277 height 117
click at [453, 253] on textarea "[DATE]12:54 LVM (9574) [DATE]10:09 LVM (9574) [DATE]8:57 LVM (9574) [DATE]9:03 …" at bounding box center [371, 257] width 277 height 117
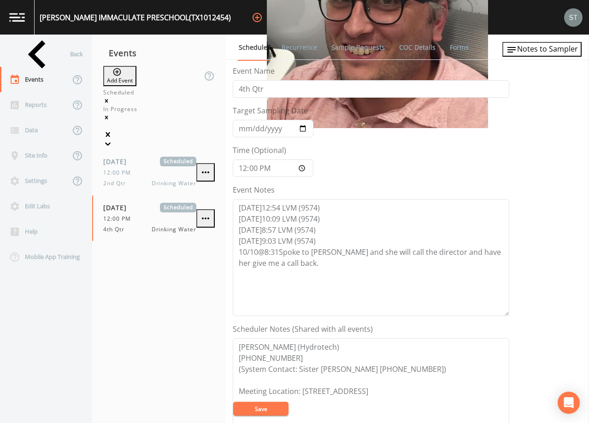
click at [275, 408] on button "Save" at bounding box center [260, 409] width 55 height 14
click at [327, 262] on textarea "[DATE]12:54 LVM (9574) [DATE]10:09 LVM (9574) [DATE]8:57 LVM (9574) [DATE]9:03 …" at bounding box center [371, 257] width 277 height 117
click at [375, 249] on textarea "[DATE]12:54 LVM (9574) [DATE]10:09 LVM (9574) [DATE]8:57 LVM (9574) [DATE]9:03 …" at bounding box center [371, 257] width 277 height 117
click at [350, 269] on textarea "[DATE]12:54 LVM (9574) [DATE]10:09 LVM (9574) [DATE]8:57 LVM (9574) [DATE]9:03 …" at bounding box center [371, 257] width 277 height 117
click at [265, 409] on button "Save" at bounding box center [260, 409] width 55 height 14
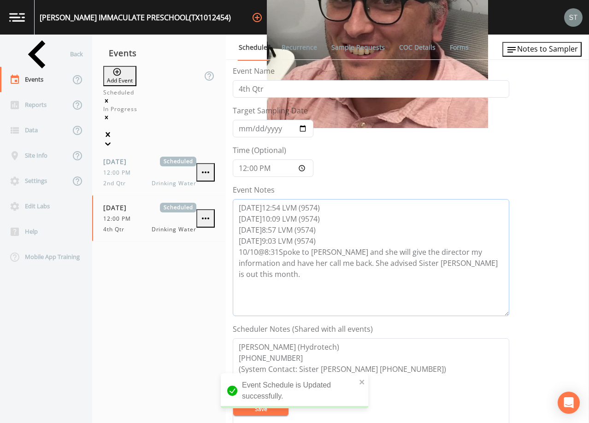
click at [479, 266] on textarea "[DATE]12:54 LVM (9574) [DATE]10:09 LVM (9574) [DATE]8:57 LVM (9574) [DATE]9:03 …" at bounding box center [371, 257] width 277 height 117
type textarea "[DATE]12:54 LVM (9574) [DATE]10:09 LVM (9574) [DATE]8:57 LVM (9574) [DATE]9:03 …"
click at [267, 408] on button "Save" at bounding box center [260, 409] width 55 height 14
click at [253, 409] on button "Save" at bounding box center [260, 409] width 55 height 14
drag, startPoint x: 268, startPoint y: 407, endPoint x: 205, endPoint y: 258, distance: 161.8
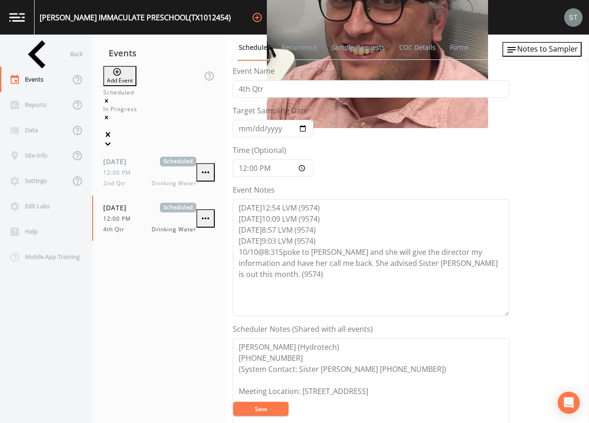
click at [268, 406] on button "Save" at bounding box center [260, 409] width 55 height 14
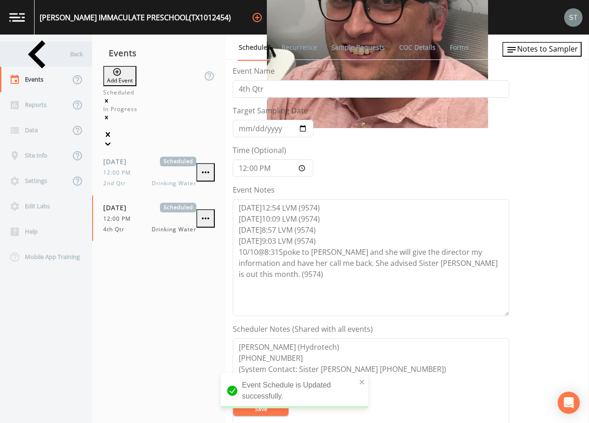
click at [39, 59] on div "Back" at bounding box center [41, 54] width 83 height 25
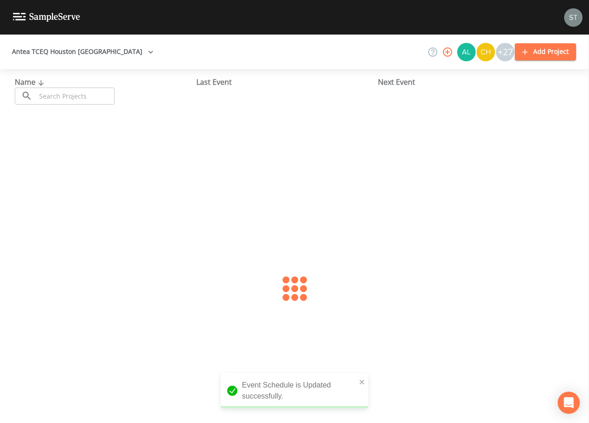
click at [62, 95] on input "text" at bounding box center [75, 96] width 79 height 17
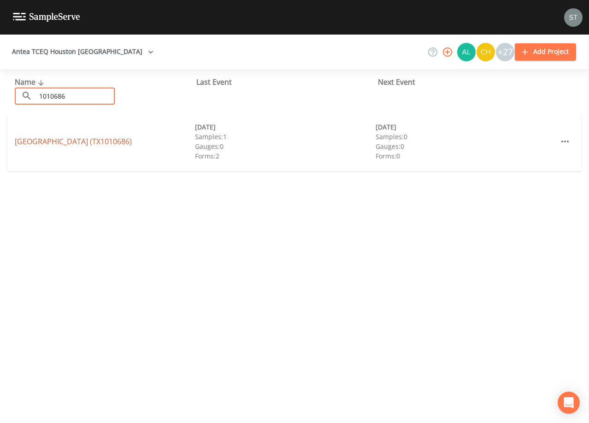
type input "1010686"
click at [112, 140] on link "[GEOGRAPHIC_DATA] (TX1010686)" at bounding box center [73, 141] width 117 height 10
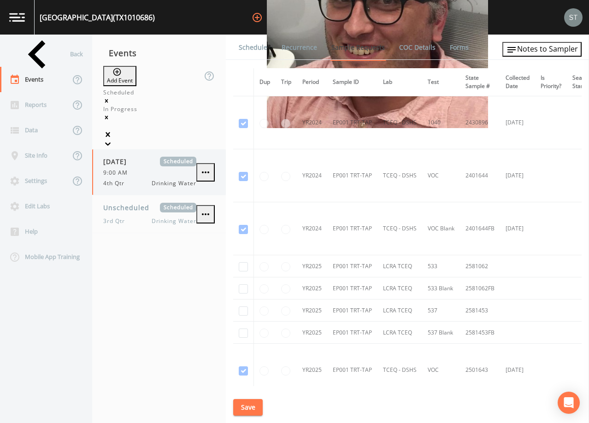
click at [150, 169] on div "9:00 AM" at bounding box center [149, 173] width 93 height 8
click at [243, 267] on input "checkbox" at bounding box center [243, 266] width 9 height 9
checkbox input "true"
click at [243, 292] on input "checkbox" at bounding box center [243, 289] width 9 height 9
checkbox input "true"
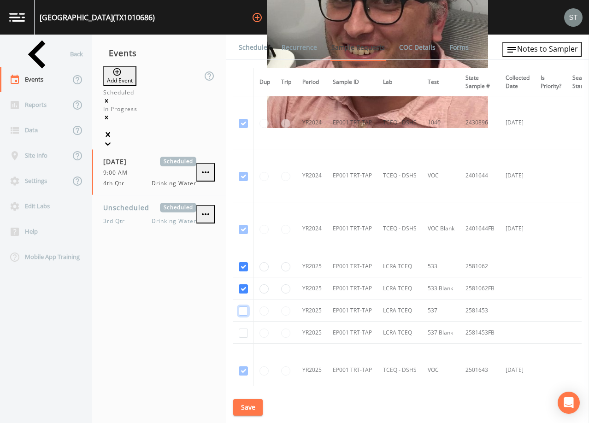
drag, startPoint x: 244, startPoint y: 312, endPoint x: 247, endPoint y: 333, distance: 21.4
click at [244, 313] on input "checkbox" at bounding box center [243, 311] width 9 height 9
checkbox input "true"
click at [245, 336] on input "checkbox" at bounding box center [243, 333] width 9 height 9
checkbox input "true"
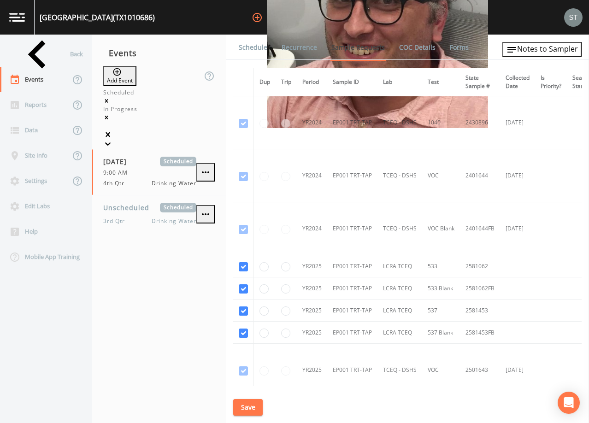
click at [249, 414] on button "Save" at bounding box center [248, 407] width 30 height 17
click at [256, 45] on link "Schedule" at bounding box center [252, 48] width 31 height 26
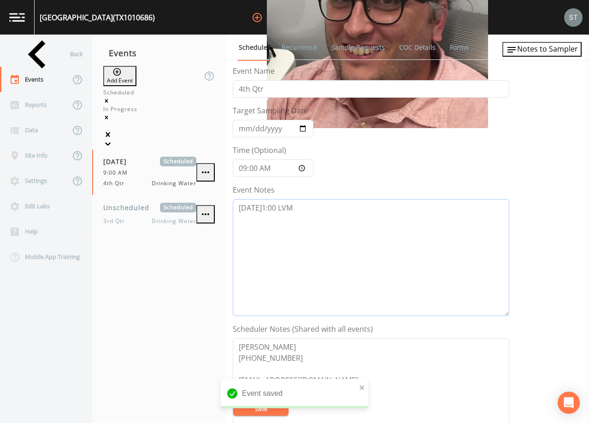
click at [346, 217] on textarea "[DATE]1:00 LVM" at bounding box center [371, 257] width 277 height 117
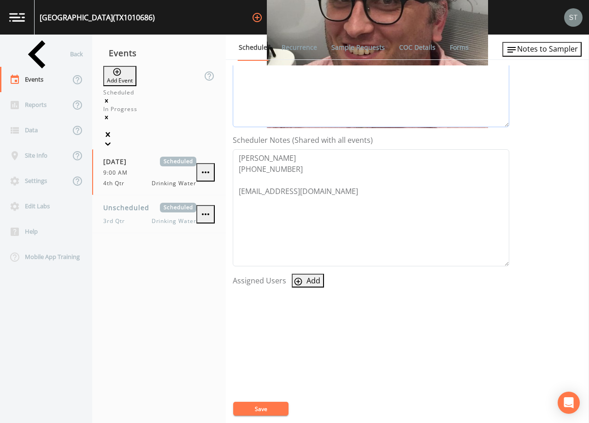
scroll to position [227, 0]
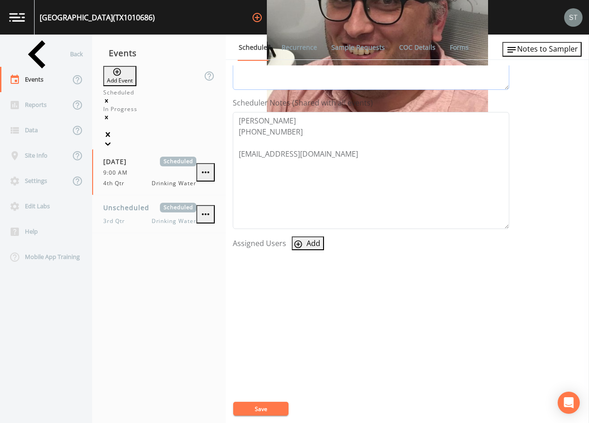
type textarea "[DATE]1:00 LVM [DATE]8:37 Confirmed Appt"
click at [303, 241] on button "Add" at bounding box center [308, 244] width 32 height 14
select select "761fe873-4351-41cf-9a8a-5ea5441833b0"
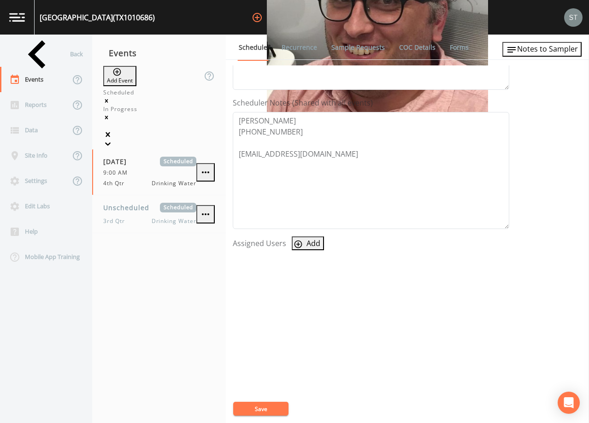
select select
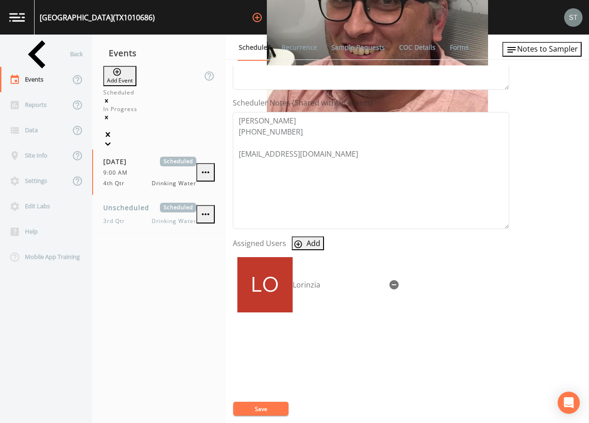
click at [271, 408] on button "Save" at bounding box center [260, 409] width 55 height 14
click at [296, 45] on link "Recurrence" at bounding box center [299, 48] width 38 height 26
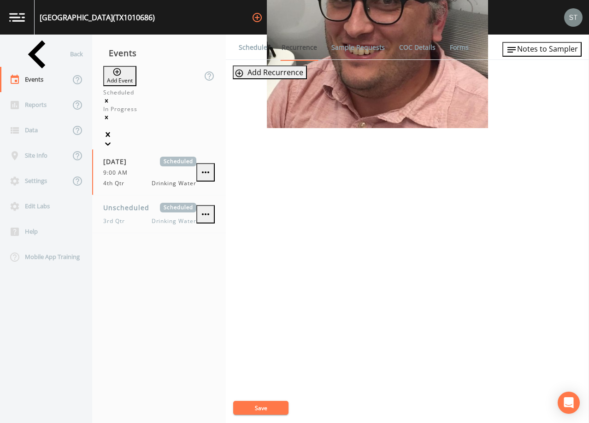
click at [254, 51] on link "Schedule" at bounding box center [252, 48] width 31 height 26
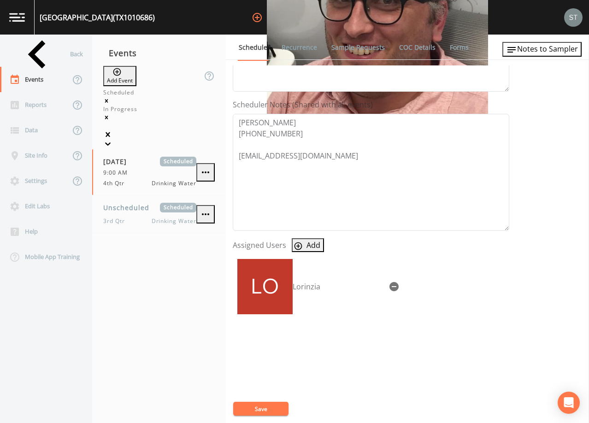
scroll to position [227, 0]
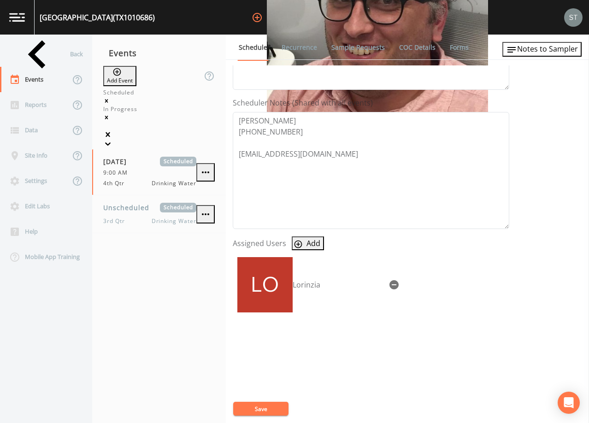
click at [338, 50] on link "Sample Requests" at bounding box center [358, 48] width 56 height 26
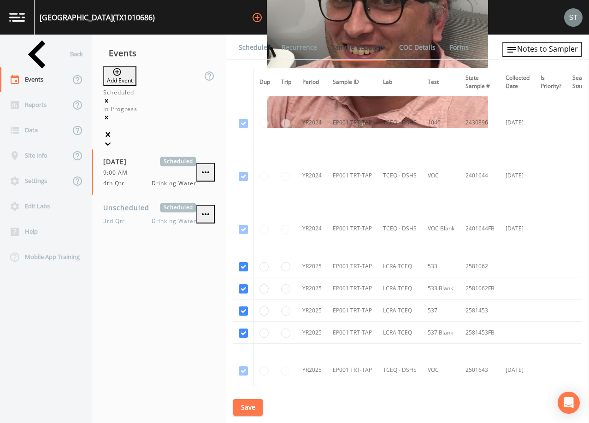
scroll to position [46, 0]
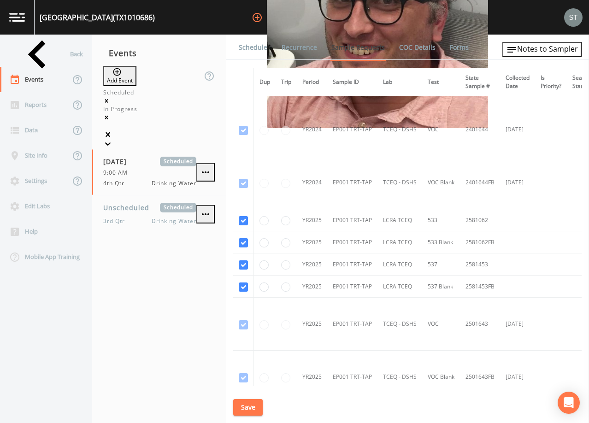
click at [252, 47] on link "Schedule" at bounding box center [252, 48] width 31 height 26
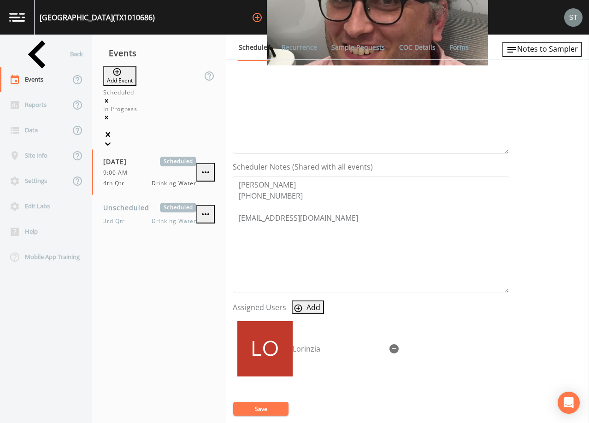
scroll to position [227, 0]
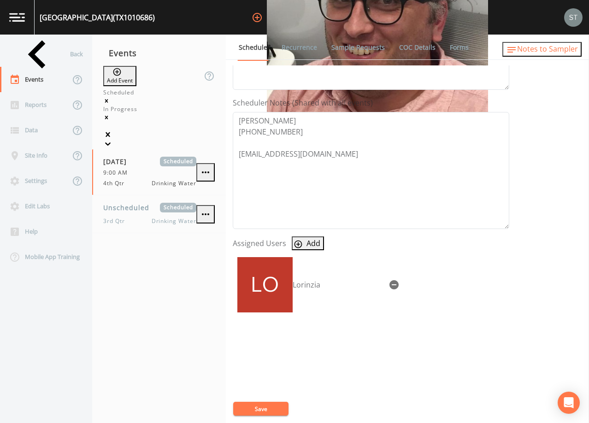
click at [559, 51] on span "Notes to Sampler" at bounding box center [547, 49] width 61 height 10
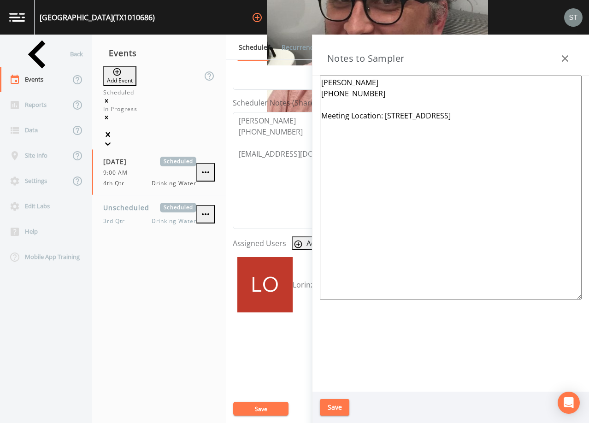
click at [565, 53] on icon "button" at bounding box center [565, 58] width 11 height 11
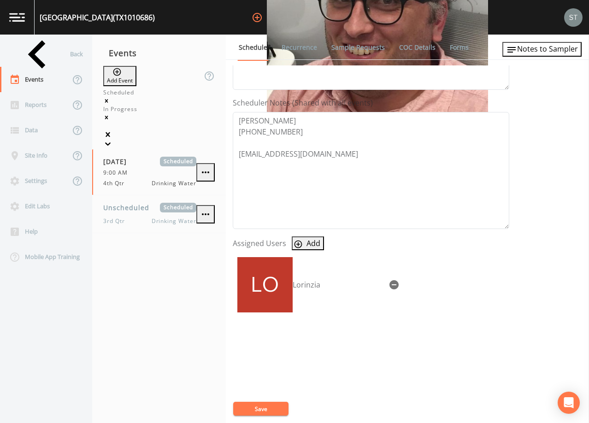
drag, startPoint x: 49, startPoint y: 53, endPoint x: 49, endPoint y: 47, distance: 5.6
click at [50, 53] on div "Back" at bounding box center [41, 54] width 83 height 25
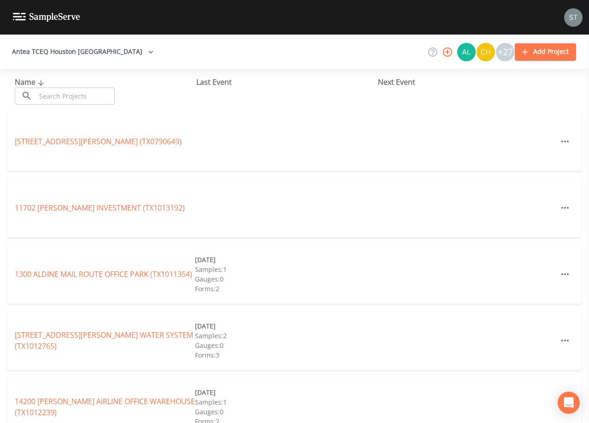
click at [86, 92] on input "text" at bounding box center [75, 96] width 79 height 17
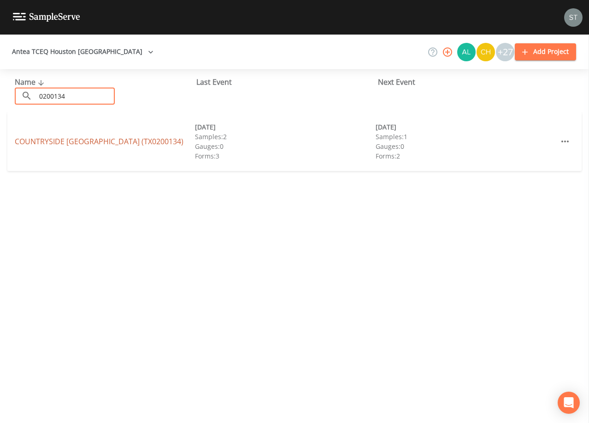
type input "0200134"
click at [153, 145] on link "COUNTRYSIDE [GEOGRAPHIC_DATA] (TX0200134)" at bounding box center [99, 141] width 169 height 10
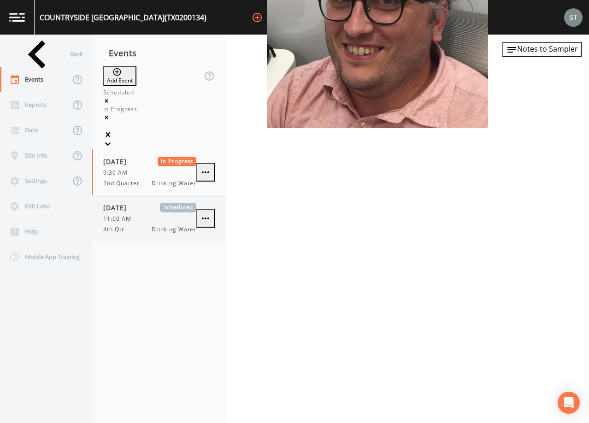
click at [157, 215] on div "11:00 AM" at bounding box center [149, 219] width 93 height 8
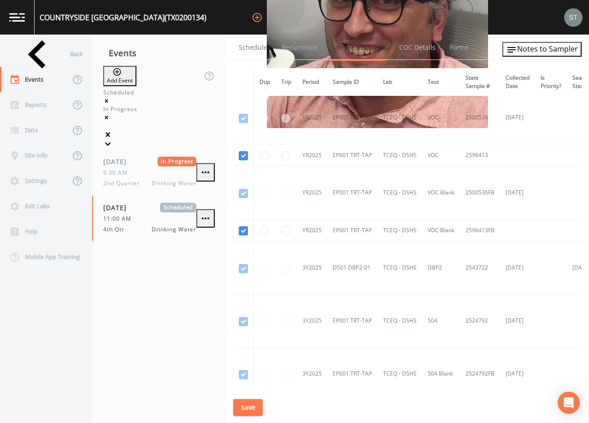
scroll to position [461, 0]
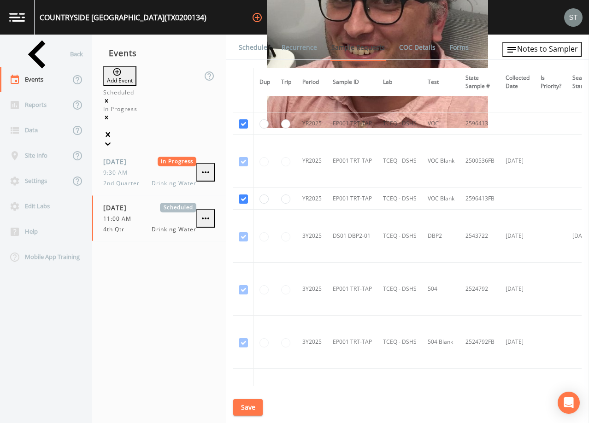
click at [251, 48] on link "Schedule" at bounding box center [252, 48] width 31 height 26
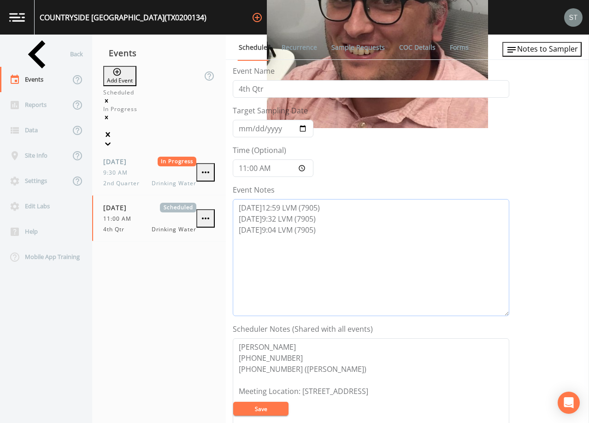
click at [339, 238] on textarea "[DATE]12:59 LVM (7905) [DATE]9:32 LVM (7905) [DATE]9:04 LVM (7905)" at bounding box center [371, 257] width 277 height 117
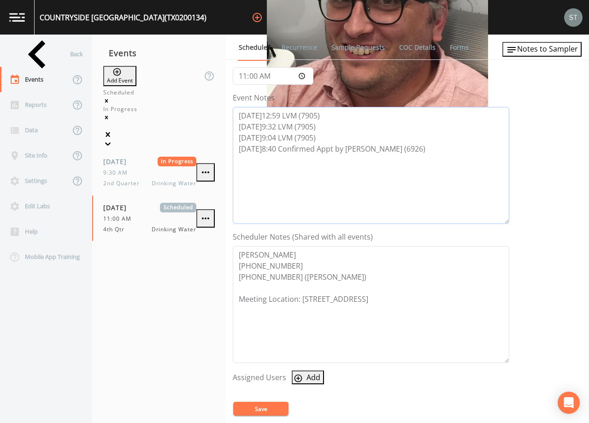
scroll to position [138, 0]
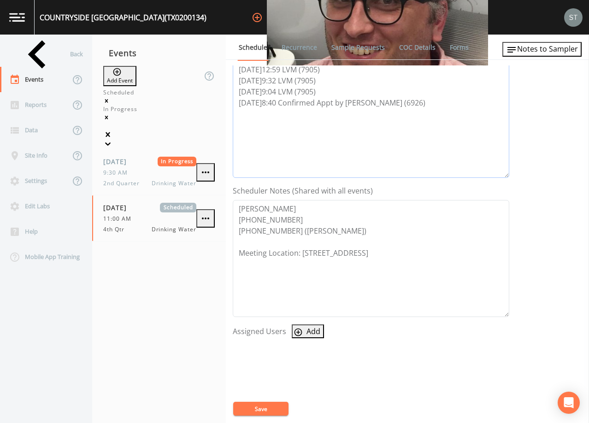
type textarea "[DATE]12:59 LVM (7905) [DATE]9:32 LVM (7905) [DATE]9:04 LVM (7905) [DATE]8:40 C…"
click at [309, 334] on button "Add" at bounding box center [308, 332] width 32 height 14
select select "3585e269-5d1f-4d98-ab9d-4913da50343a"
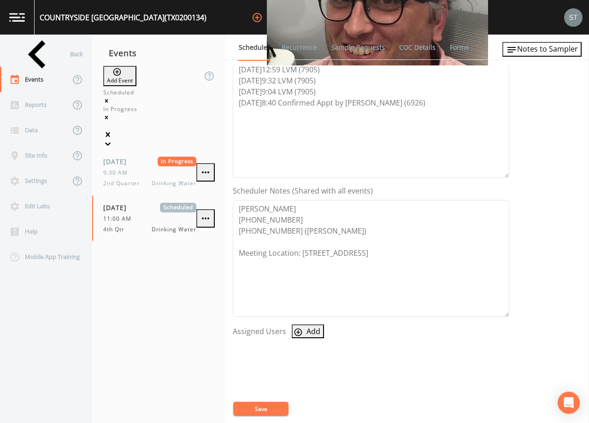
select select
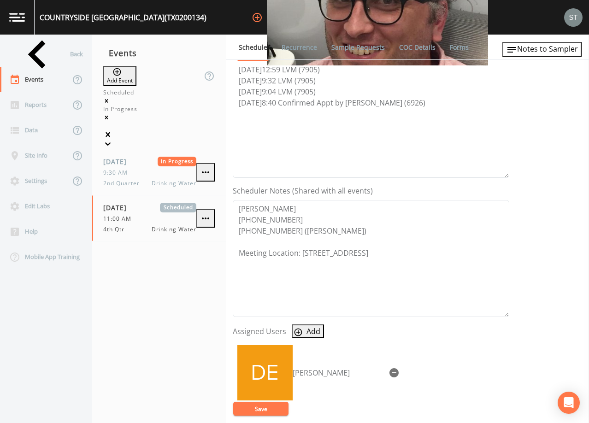
click at [270, 408] on button "Save" at bounding box center [260, 409] width 55 height 14
click at [270, 405] on button "Save" at bounding box center [260, 409] width 55 height 14
click at [344, 37] on link "Sample Requests" at bounding box center [358, 48] width 56 height 26
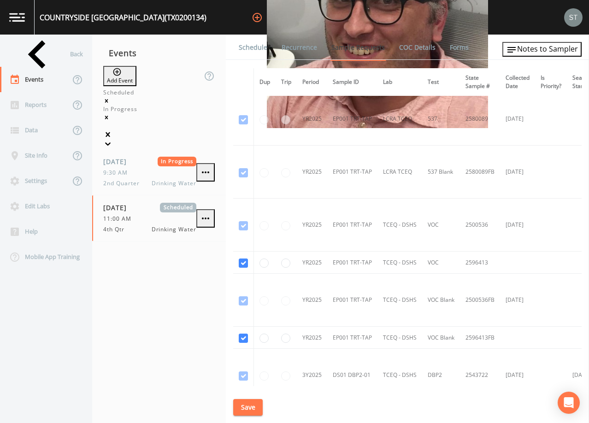
scroll to position [323, 0]
click at [255, 45] on link "Schedule" at bounding box center [252, 48] width 31 height 26
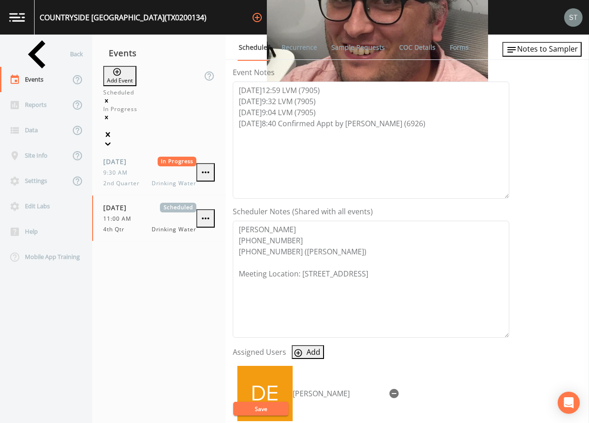
scroll to position [138, 0]
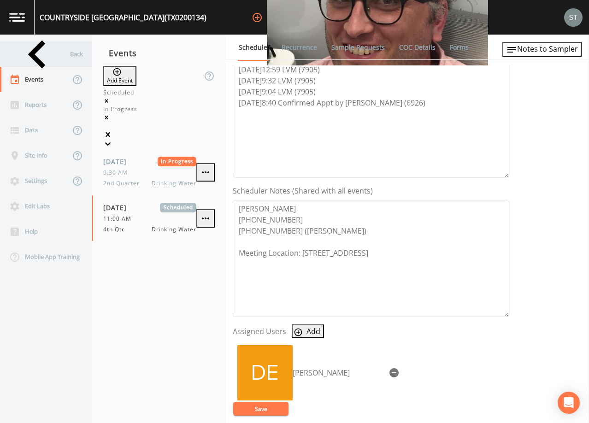
click at [42, 52] on div "Back" at bounding box center [41, 54] width 83 height 25
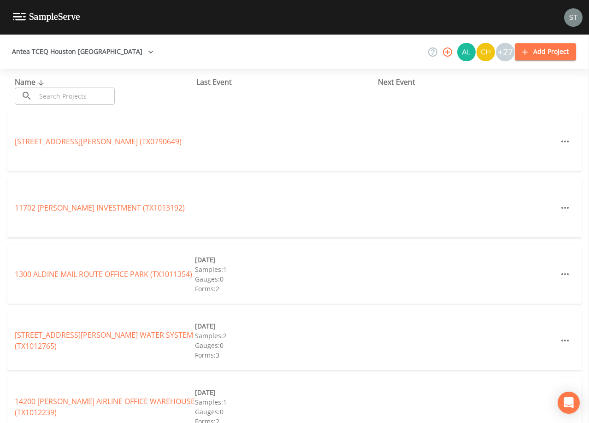
click at [86, 95] on input "text" at bounding box center [75, 96] width 79 height 17
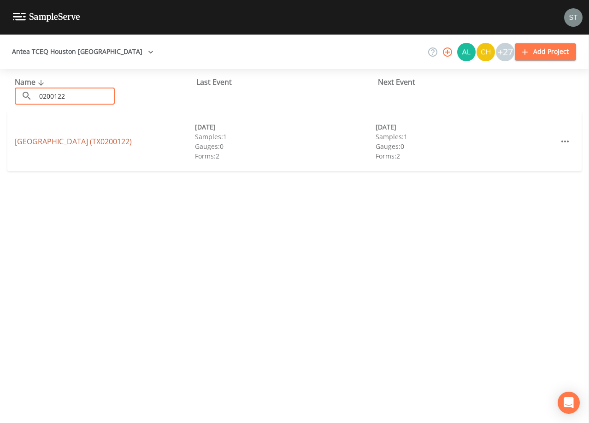
type input "0200122"
click at [106, 141] on link "[GEOGRAPHIC_DATA] (TX0200122)" at bounding box center [73, 141] width 117 height 10
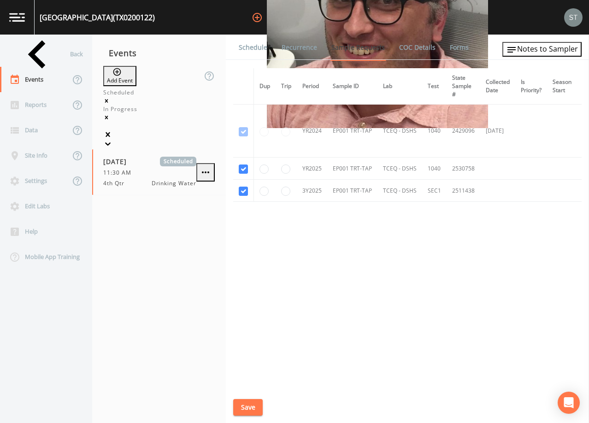
click at [262, 50] on link "Schedule" at bounding box center [252, 48] width 31 height 26
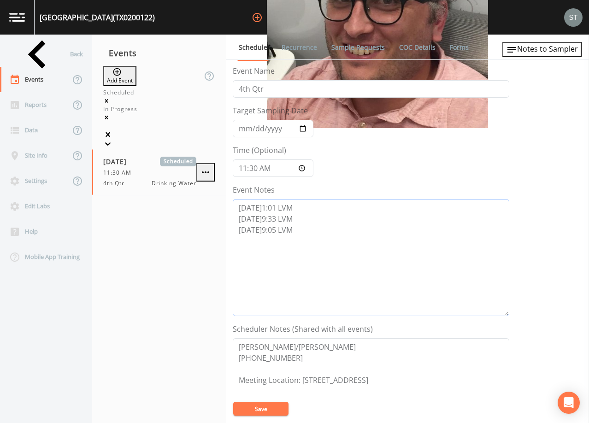
click at [301, 231] on textarea "[DATE]1:01 LVM [DATE]9:33 LVM [DATE]9:05 LVM" at bounding box center [371, 257] width 277 height 117
type textarea "[DATE]1:01 LVM [DATE]9:33 LVM [DATE]9:05 LVM [DATE]8:44 LVM"
click at [267, 408] on button "Save" at bounding box center [260, 409] width 55 height 14
click at [260, 407] on button "Save" at bounding box center [260, 409] width 55 height 14
click at [289, 47] on link "Recurrence" at bounding box center [299, 48] width 38 height 26
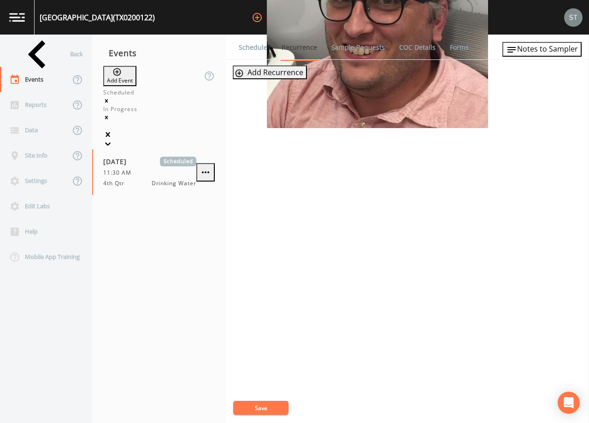
click at [259, 48] on link "Schedule" at bounding box center [252, 48] width 31 height 26
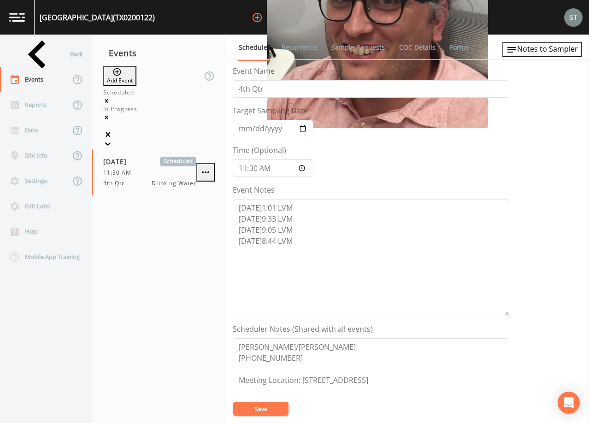
click at [291, 48] on link "Recurrence" at bounding box center [299, 48] width 38 height 26
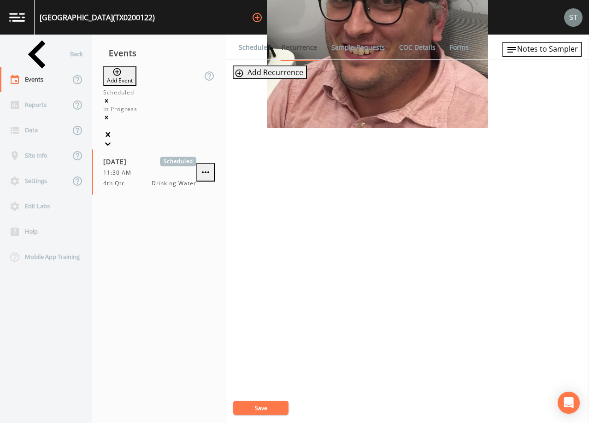
click at [253, 47] on link "Schedule" at bounding box center [252, 48] width 31 height 26
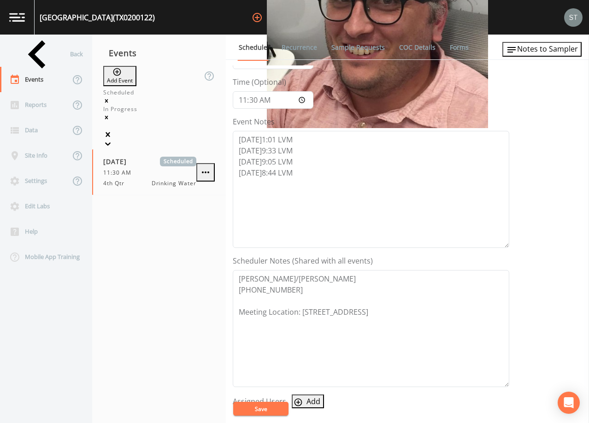
scroll to position [92, 0]
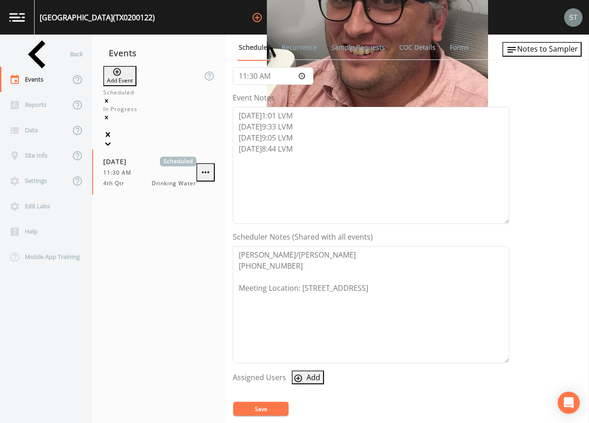
click at [295, 44] on link "Recurrence" at bounding box center [299, 48] width 38 height 26
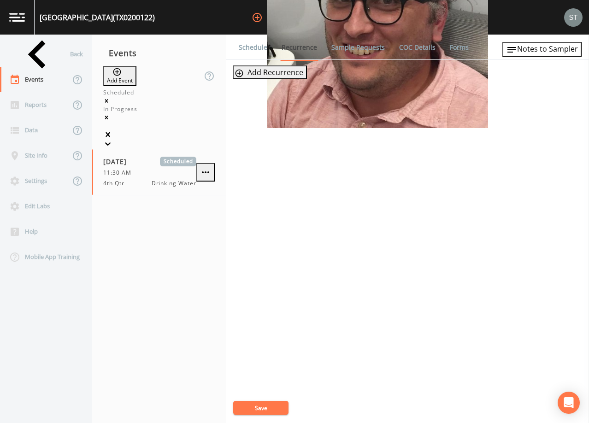
click at [253, 51] on link "Schedule" at bounding box center [252, 48] width 31 height 26
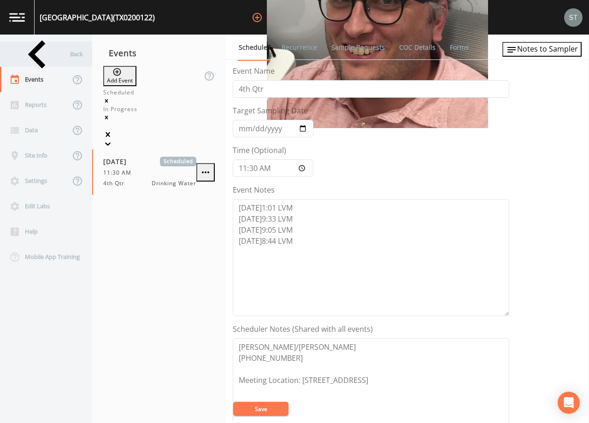
click at [39, 53] on div "Back" at bounding box center [41, 54] width 83 height 25
